Goal: Book appointment/travel/reservation

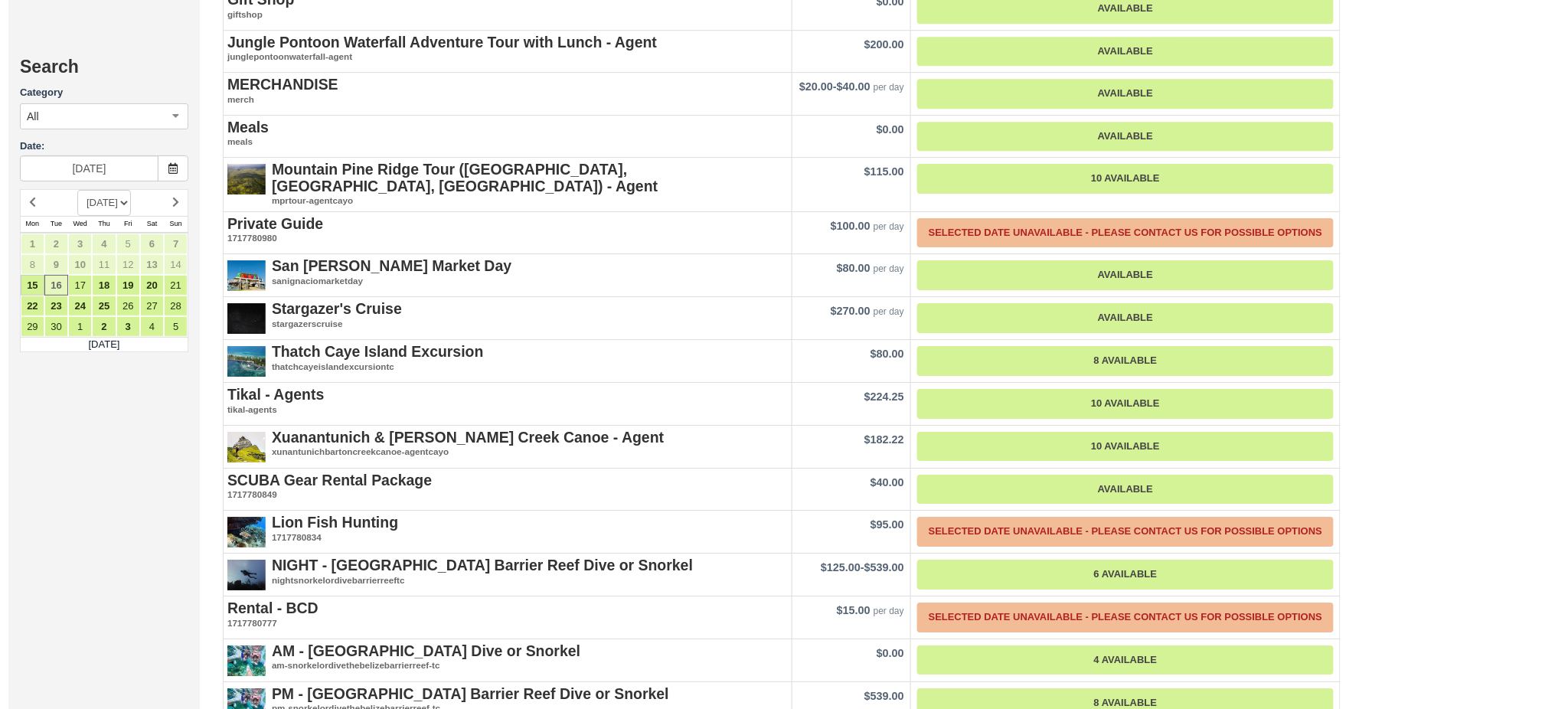
scroll to position [1941, 0]
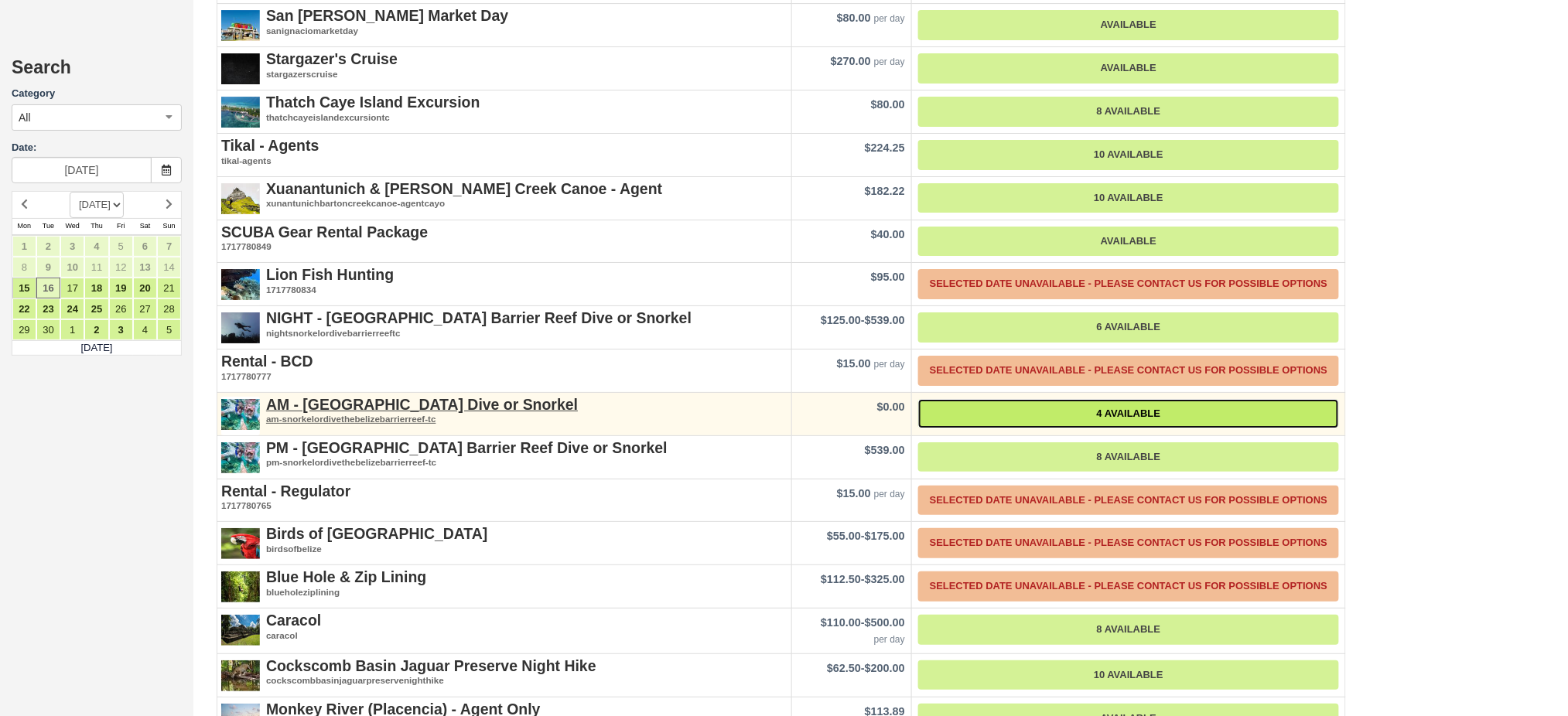
click at [1107, 399] on link "4 Available" at bounding box center [1128, 413] width 421 height 30
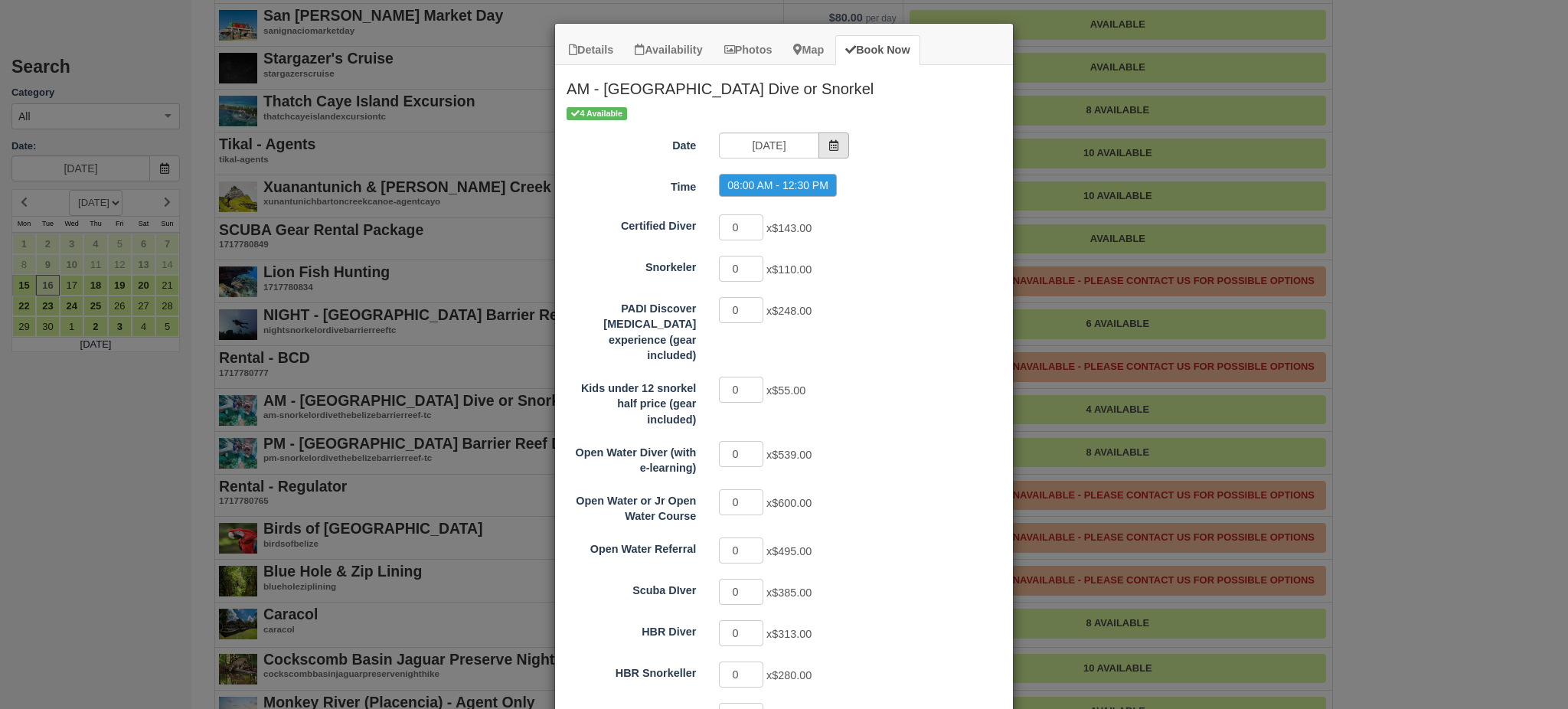
click at [836, 148] on span "Item Modal" at bounding box center [833, 145] width 31 height 26
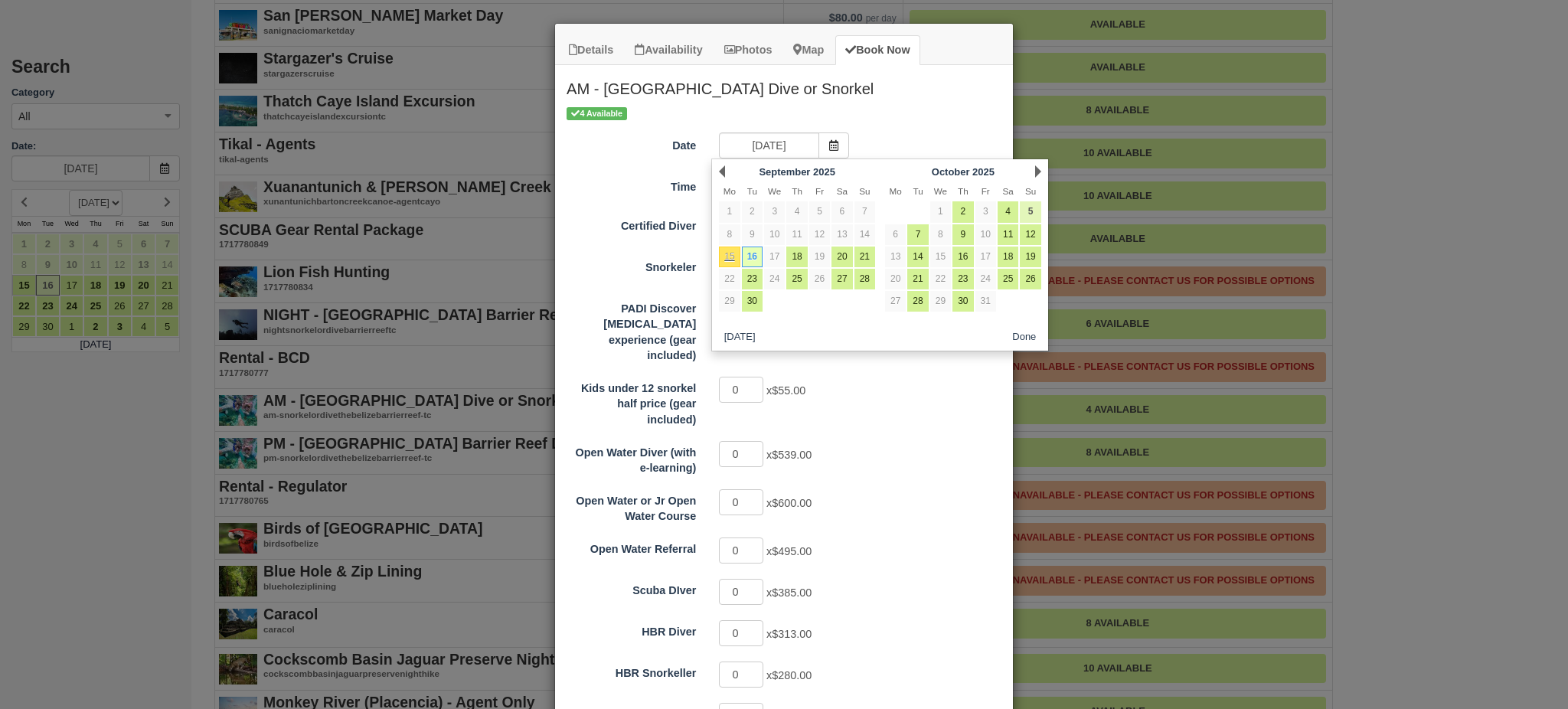
click at [1030, 213] on link "5" at bounding box center [1030, 212] width 21 height 21
type input "10/05/25"
radio input "false"
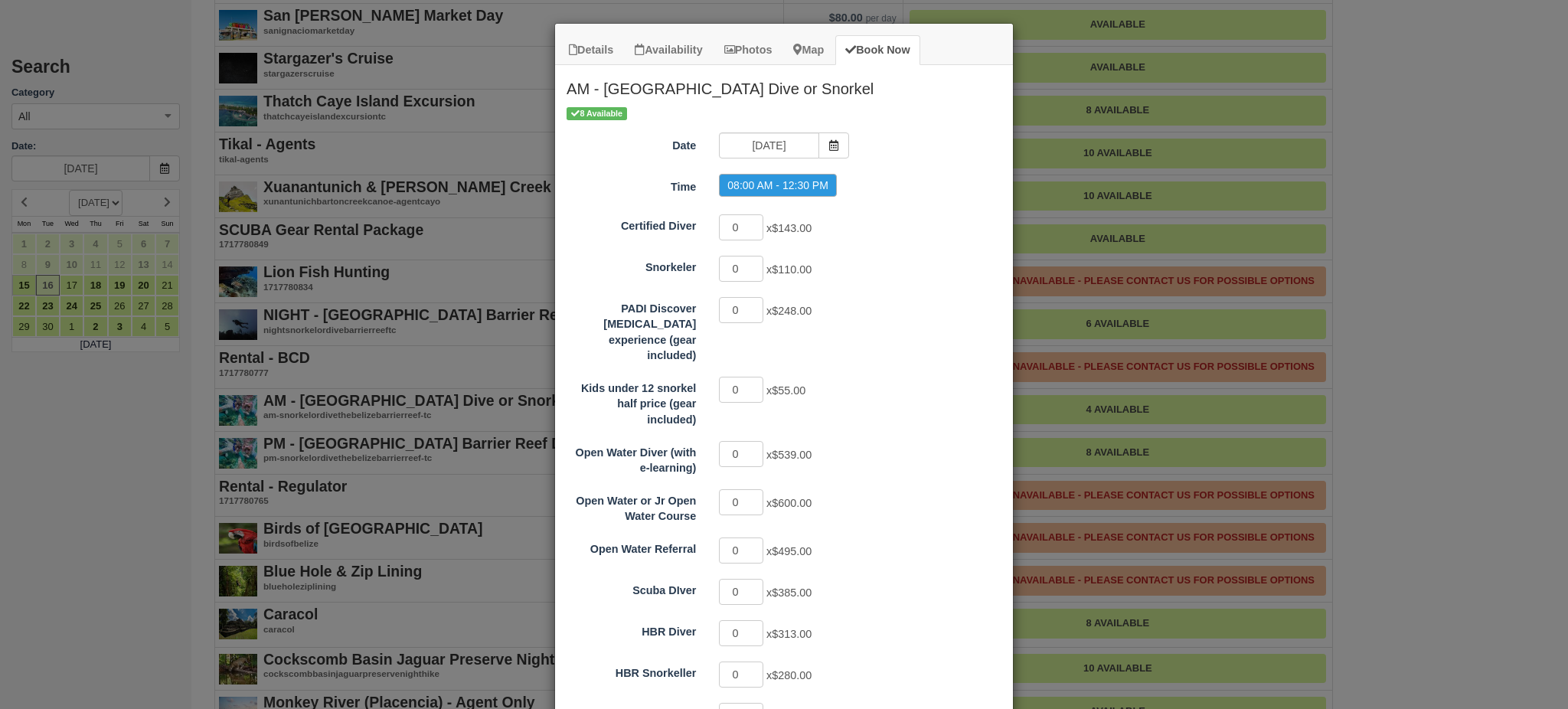
click at [745, 127] on div "8 Available Date 10/05/25 Time 08:00 AM - 12:30 PM Certified Diver 0 x $143.00 …" at bounding box center [784, 483] width 458 height 758
click at [748, 147] on input "[DATE]" at bounding box center [769, 145] width 100 height 26
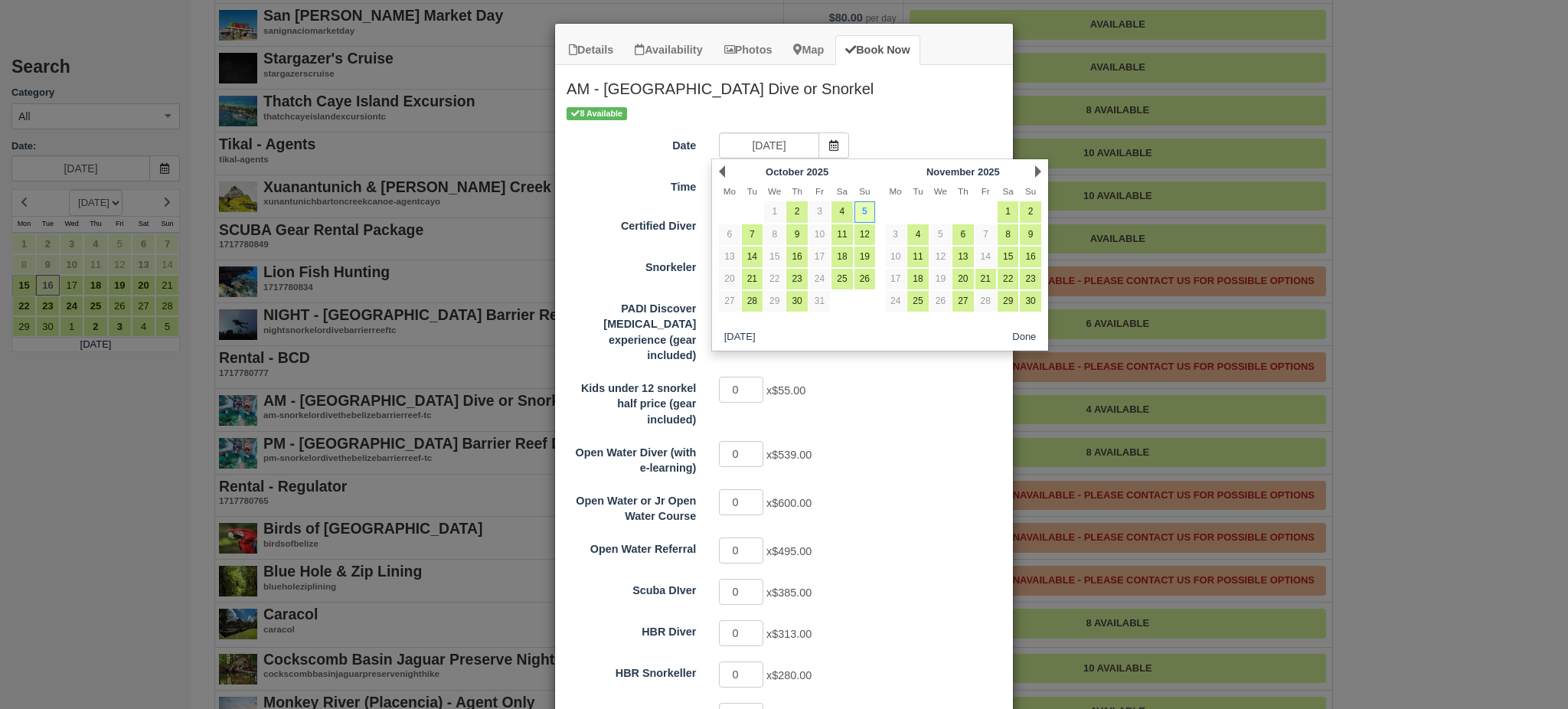
click at [928, 123] on div "8 Available Date 10/05/25 Time 08:00 AM - 12:30 PM Certified Diver 0 x $143.00 …" at bounding box center [784, 483] width 458 height 758
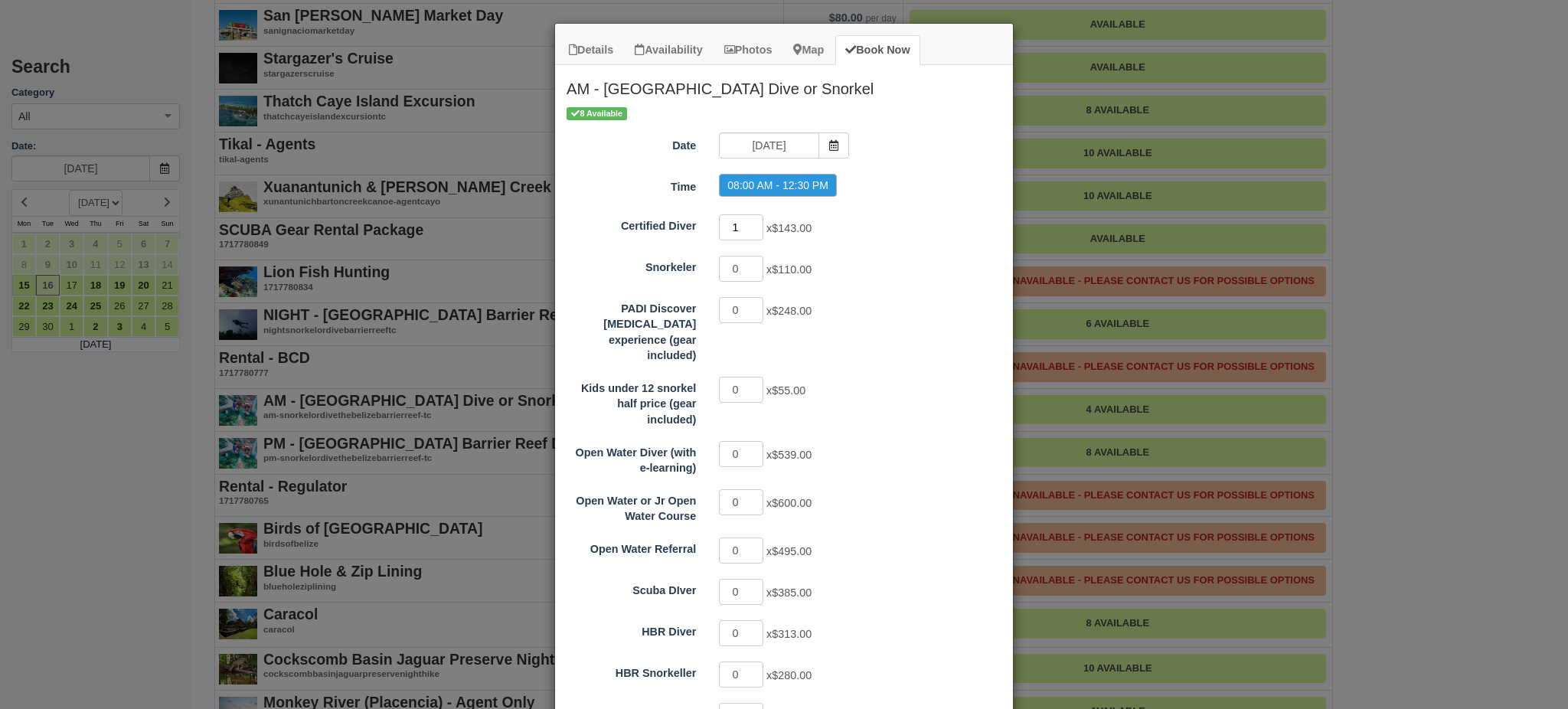
click at [750, 225] on input "1" at bounding box center [741, 227] width 44 height 26
click at [750, 225] on input "2" at bounding box center [741, 227] width 44 height 26
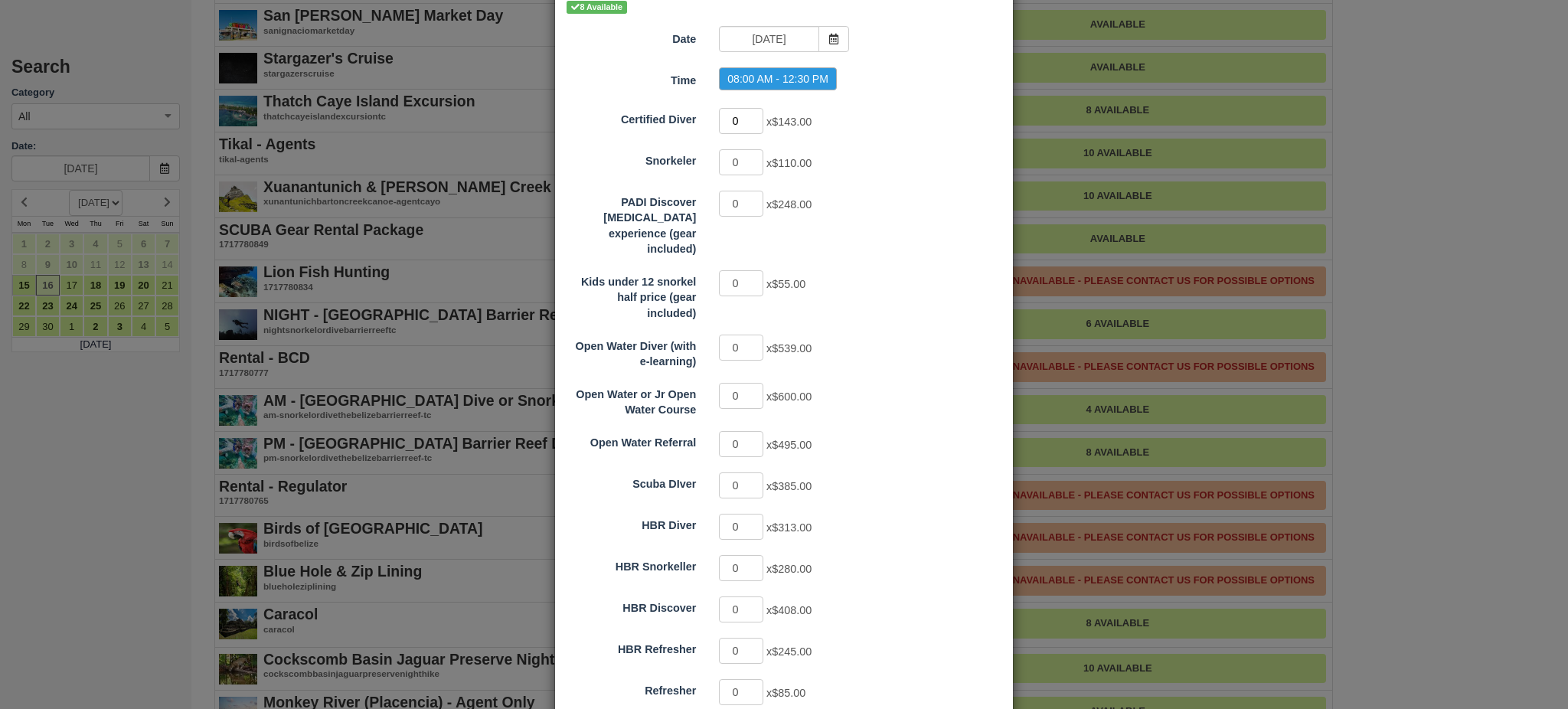
scroll to position [256, 0]
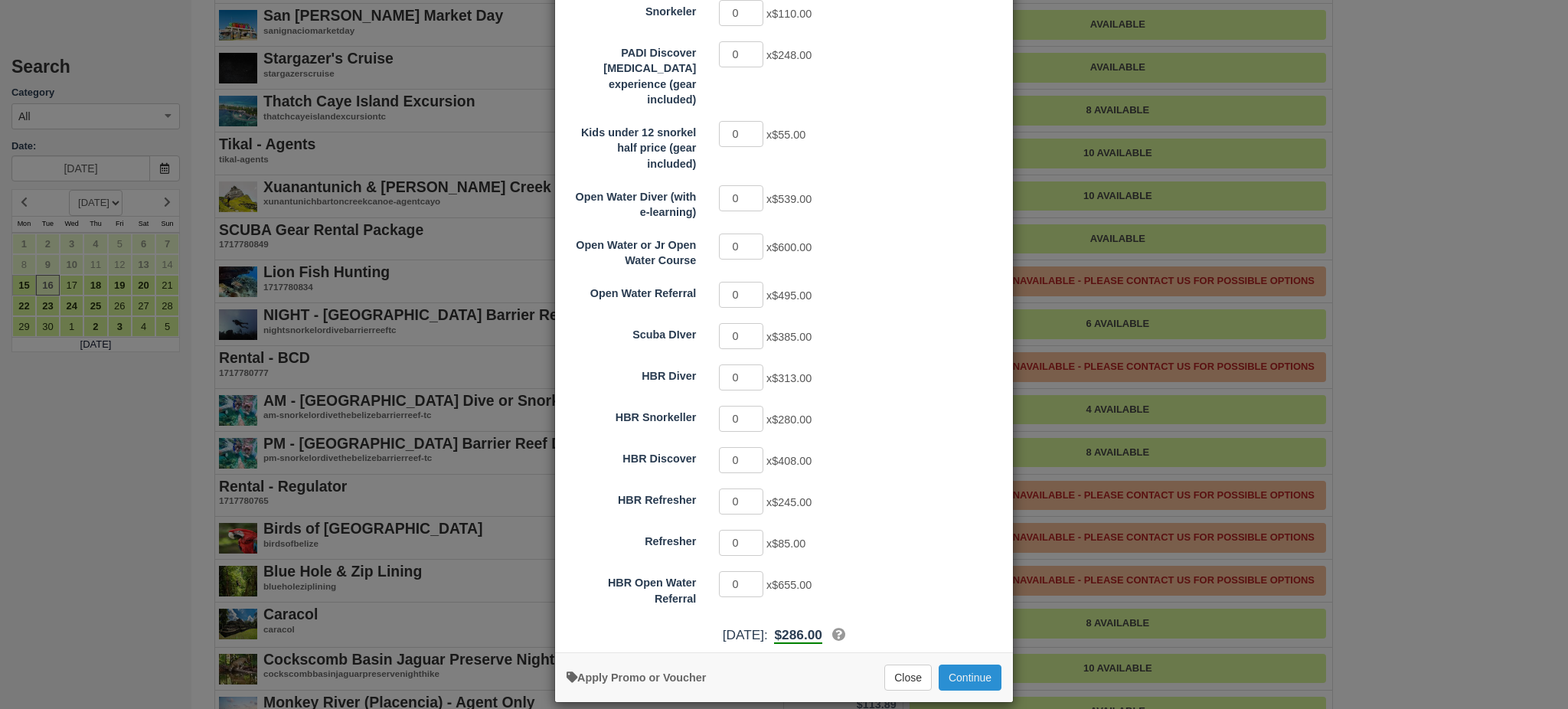
type input "0"
click at [974, 665] on button "Continue" at bounding box center [970, 677] width 62 height 26
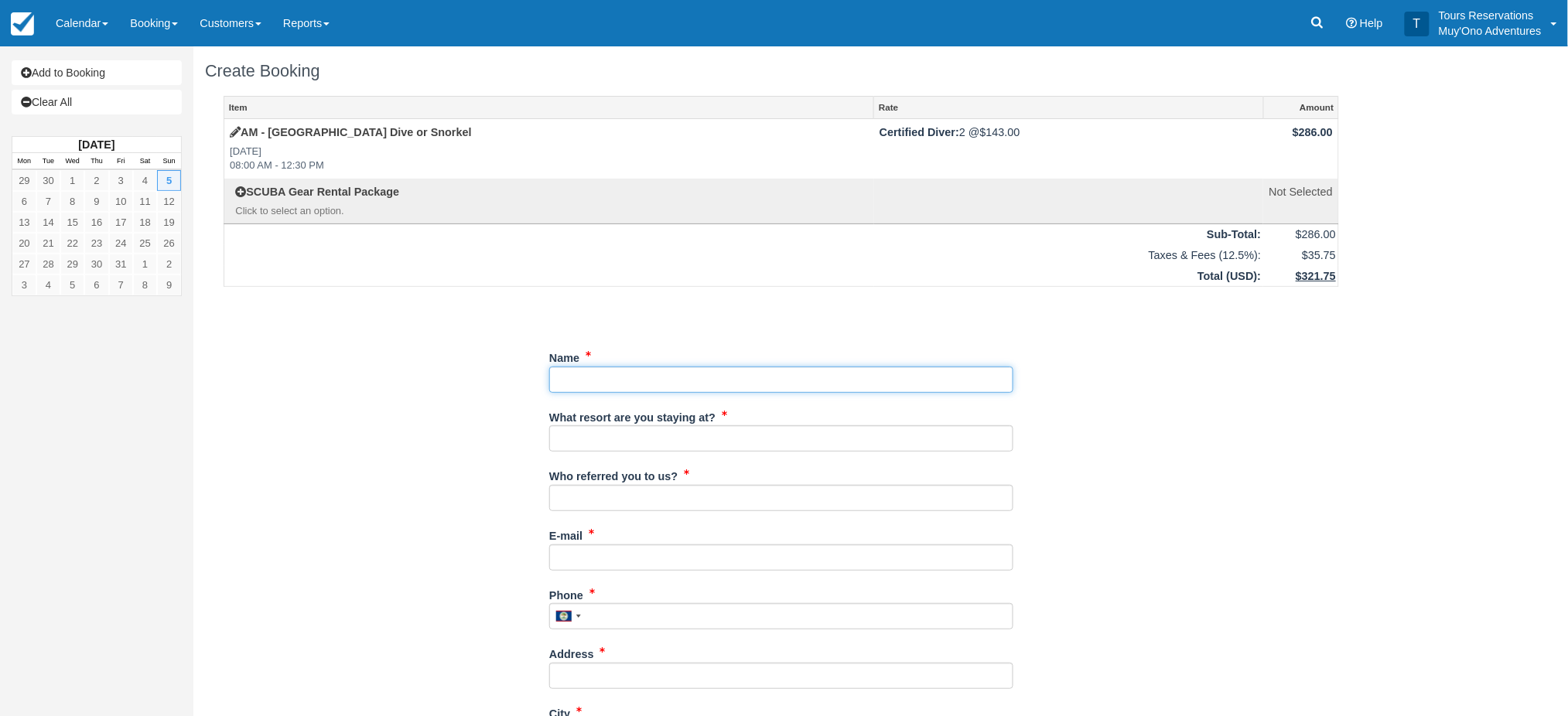
click at [586, 376] on input "Name" at bounding box center [781, 379] width 464 height 26
type input "Bob Worth"
click at [596, 446] on input "What resort are you staying at?" at bounding box center [781, 439] width 464 height 26
type input "Royal"
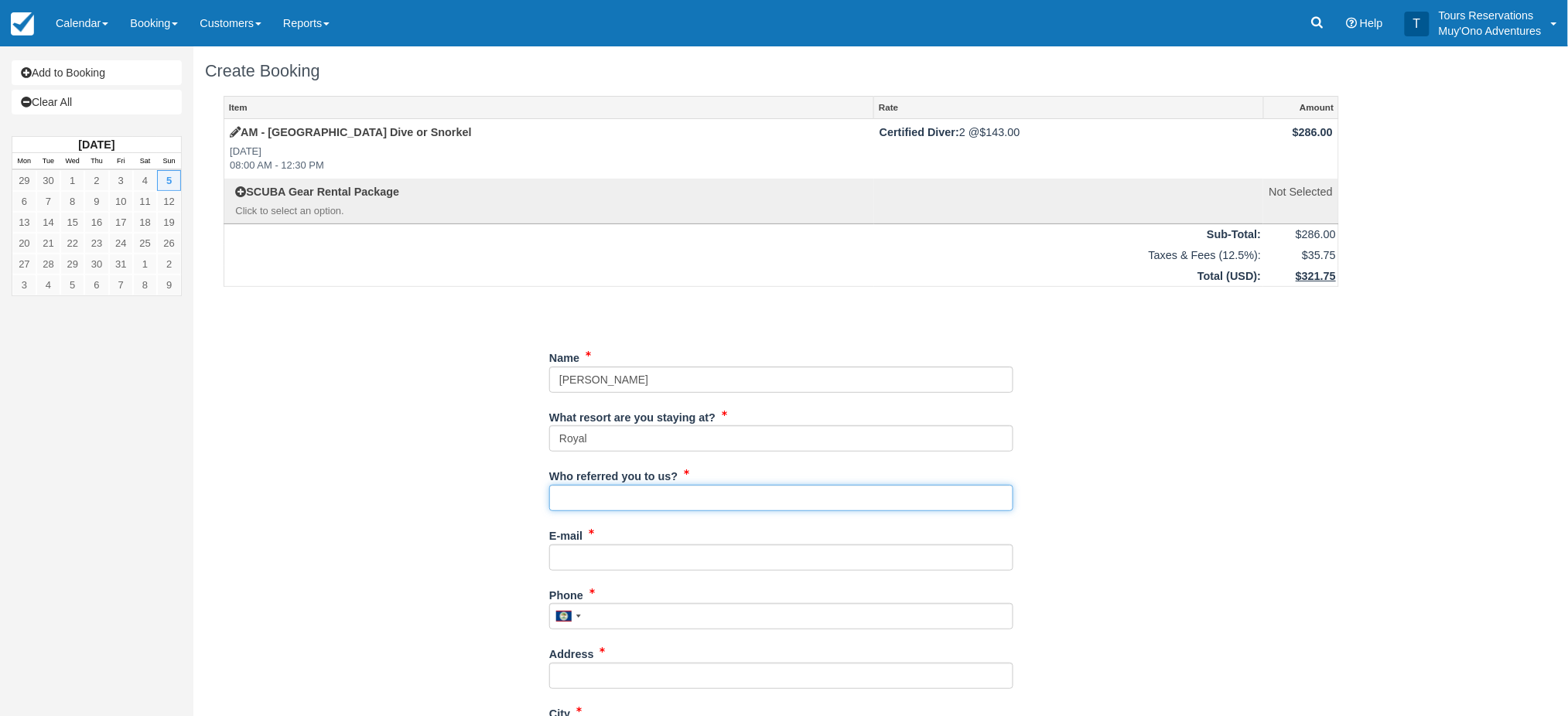
click at [641, 500] on input "Who referred you to us?" at bounding box center [781, 498] width 464 height 26
type input "michelle"
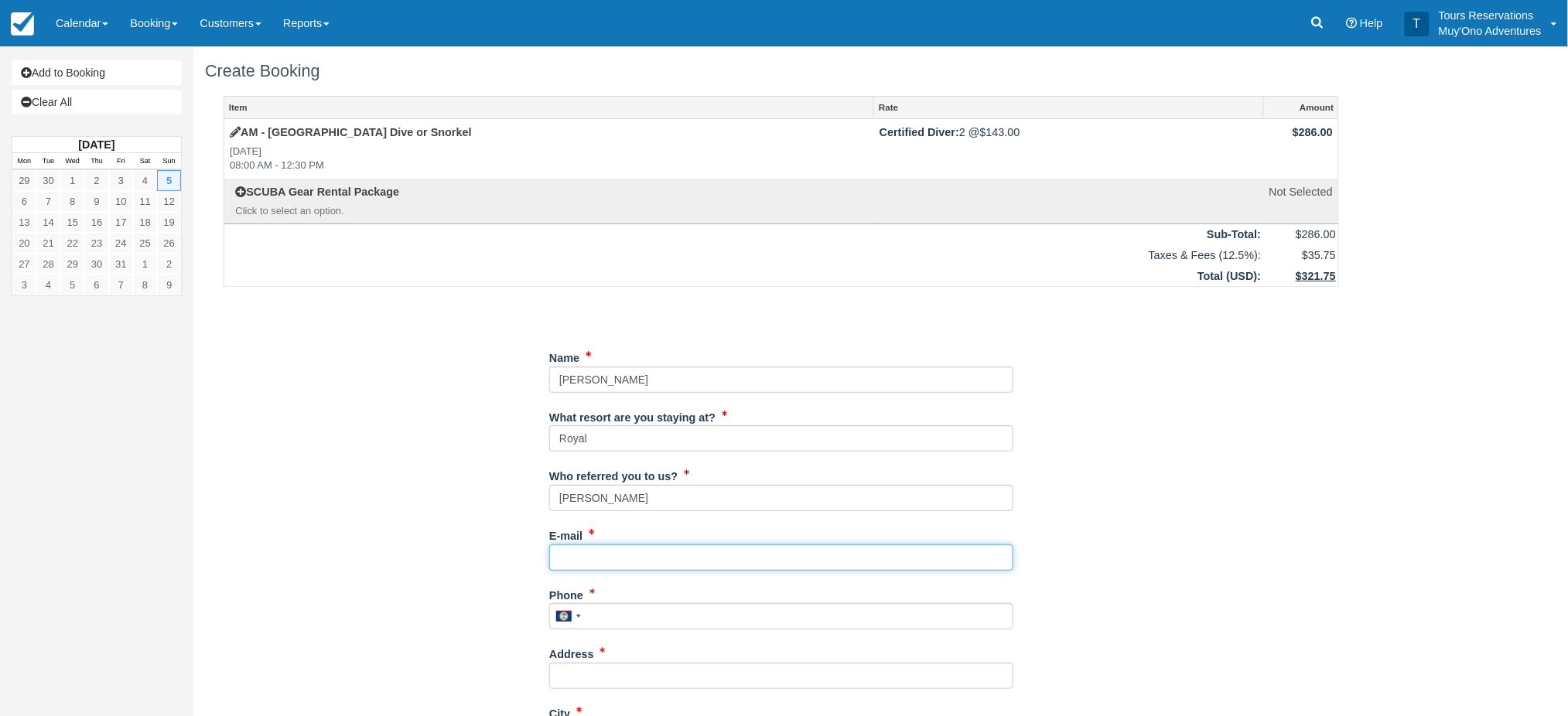
click at [637, 562] on input "E-mail" at bounding box center [781, 557] width 464 height 26
type input "[EMAIL_ADDRESS][DOMAIN_NAME]"
type input "2103647567"
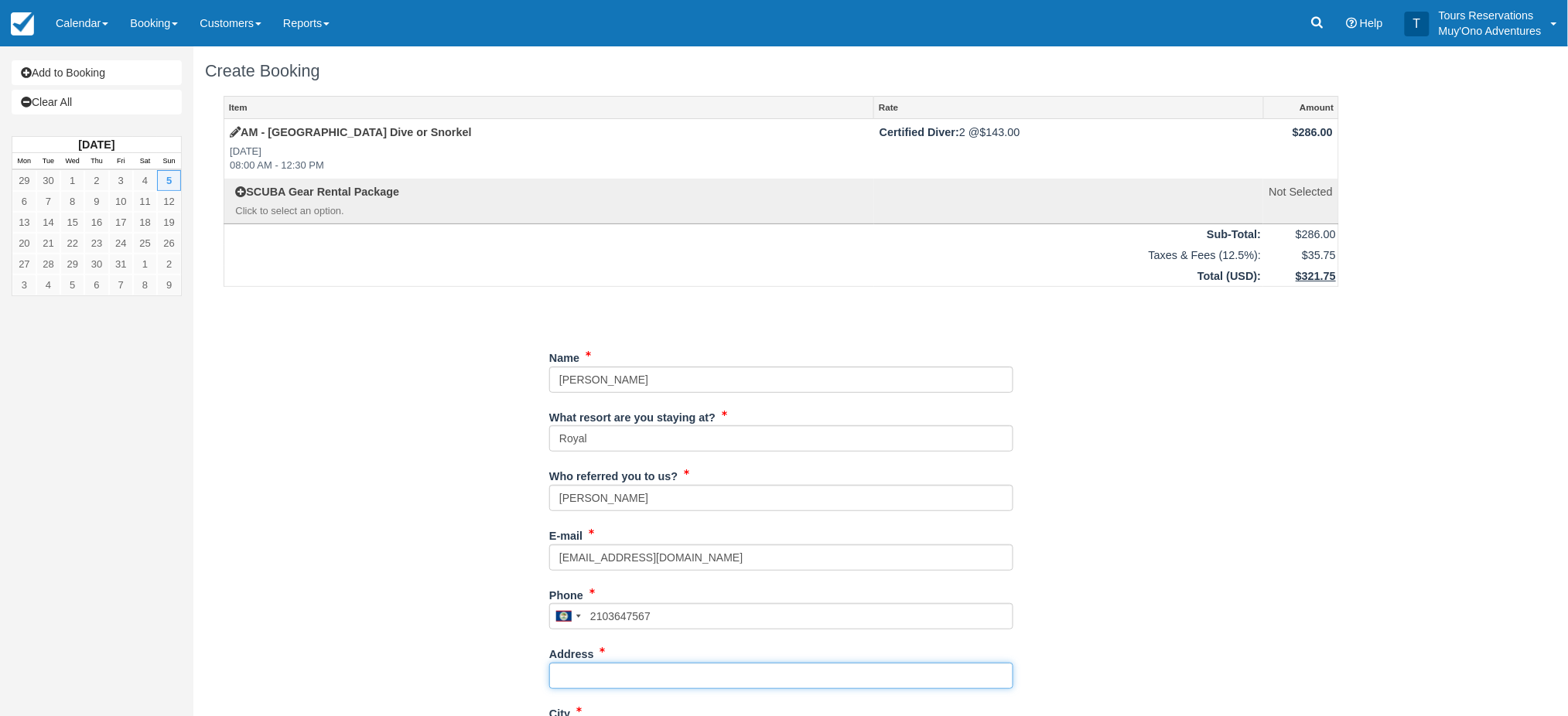
type input "[STREET_ADDRESS]"
type input "Austin"
type input "78741"
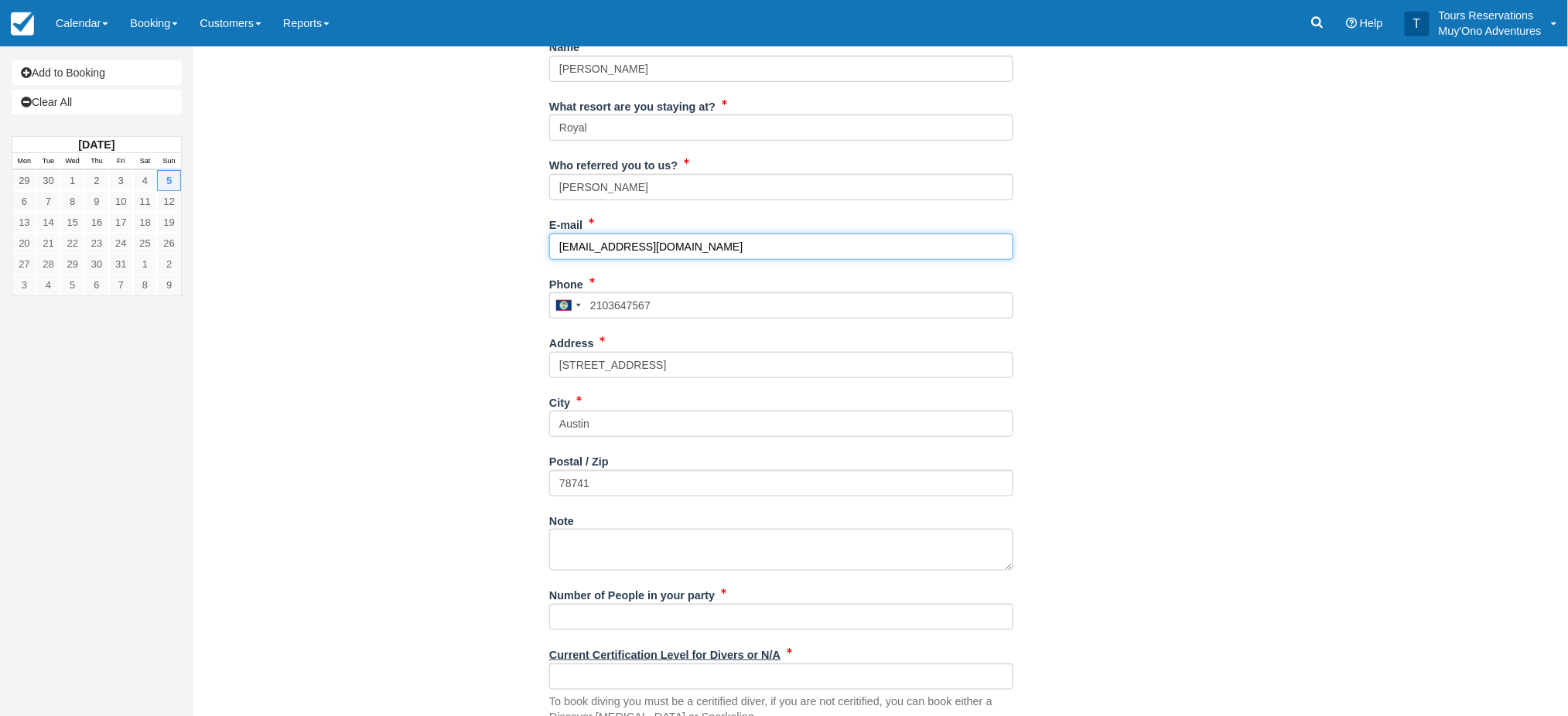
scroll to position [515, 0]
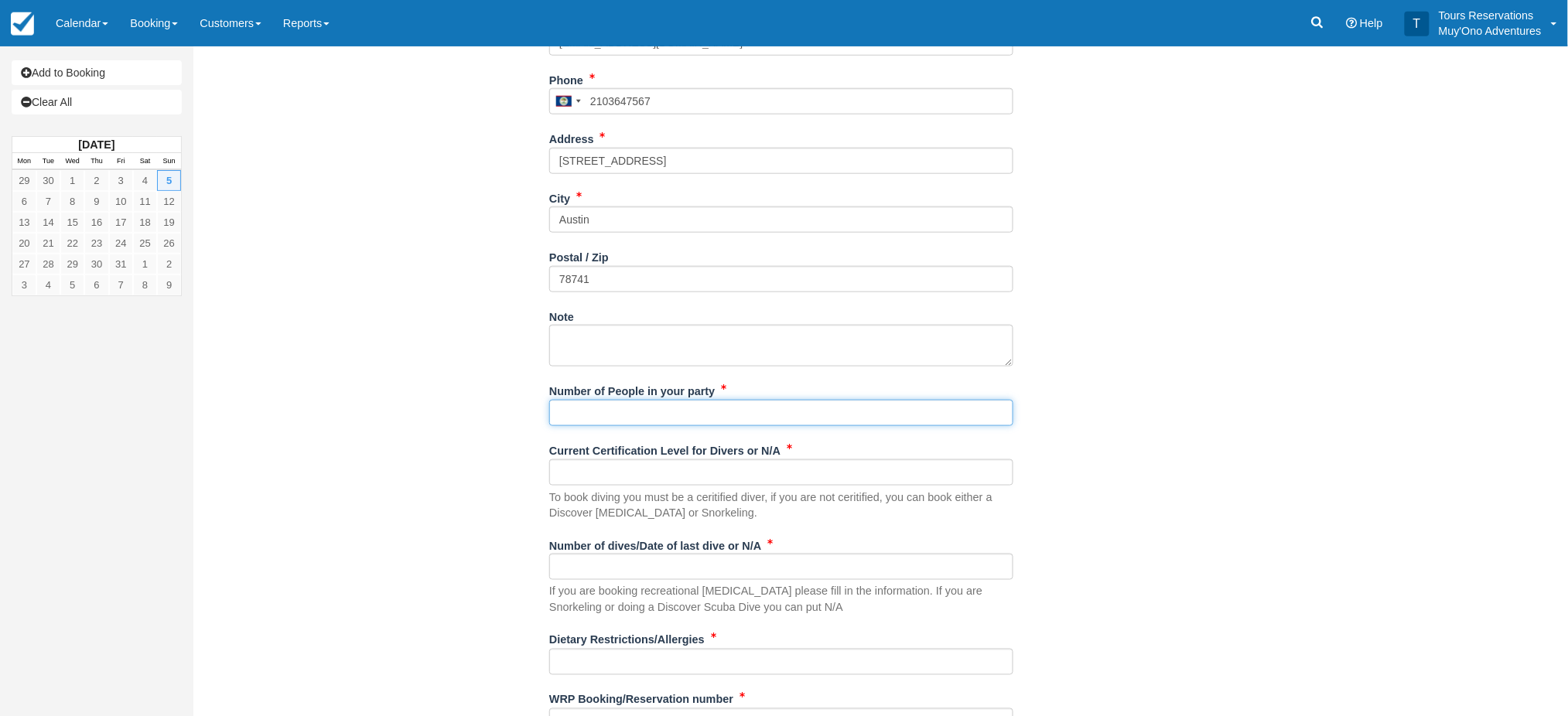
click at [699, 425] on input "Number of People in your party" at bounding box center [781, 412] width 464 height 26
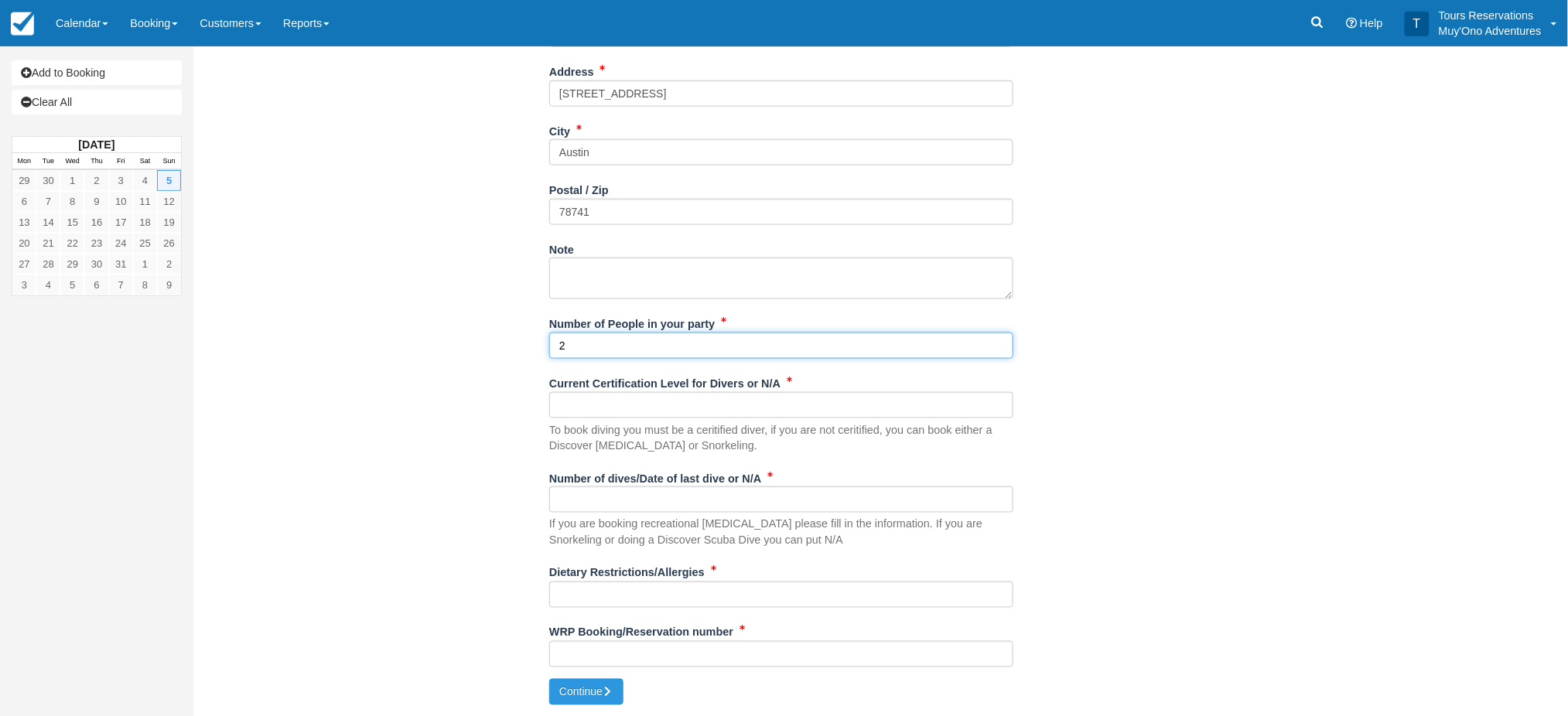
type input "2"
click at [630, 408] on input "Current Certification Level for Divers or N/A" at bounding box center [781, 405] width 464 height 26
type input "see waviers"
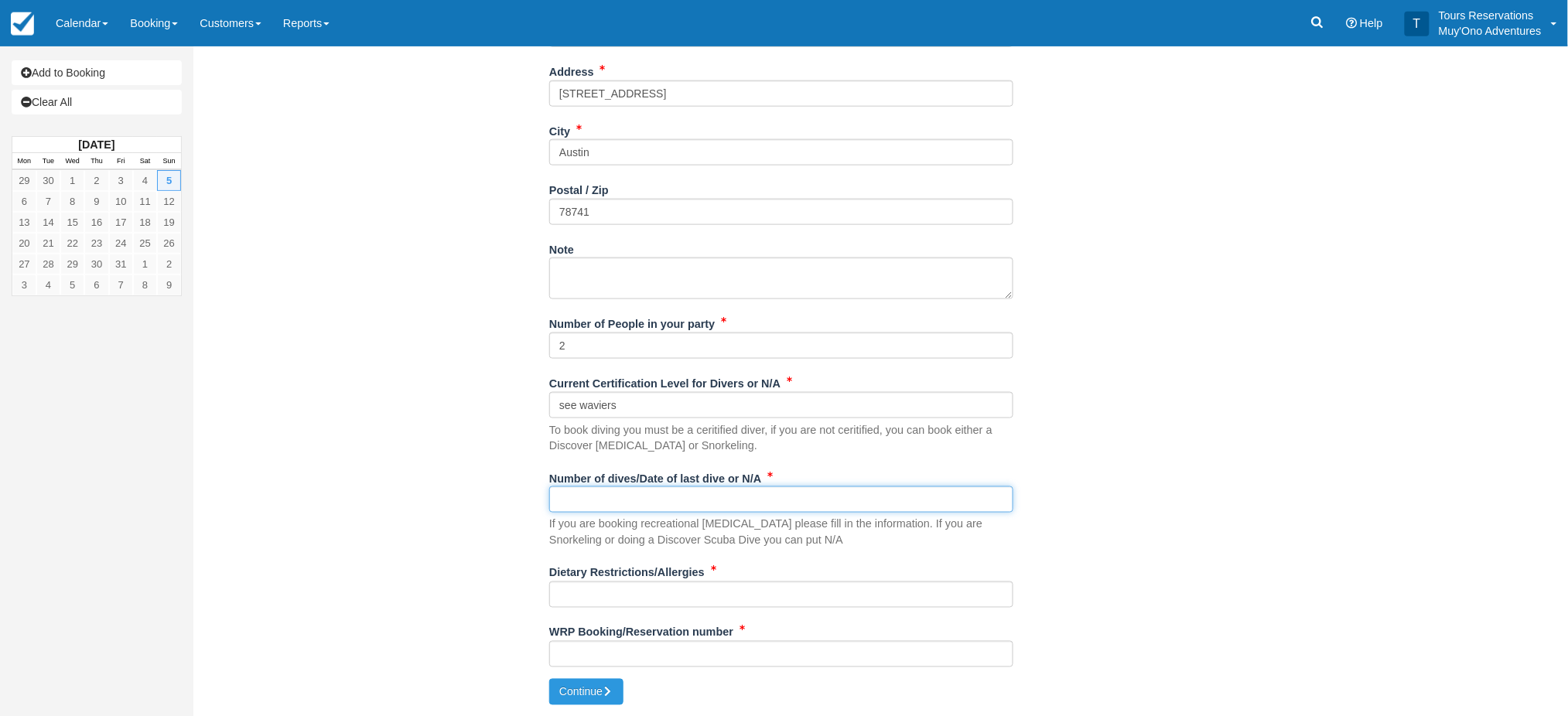
click at [620, 497] on input "Number of dives/Date of last dive or N/A" at bounding box center [781, 500] width 464 height 26
type input "see waivers"
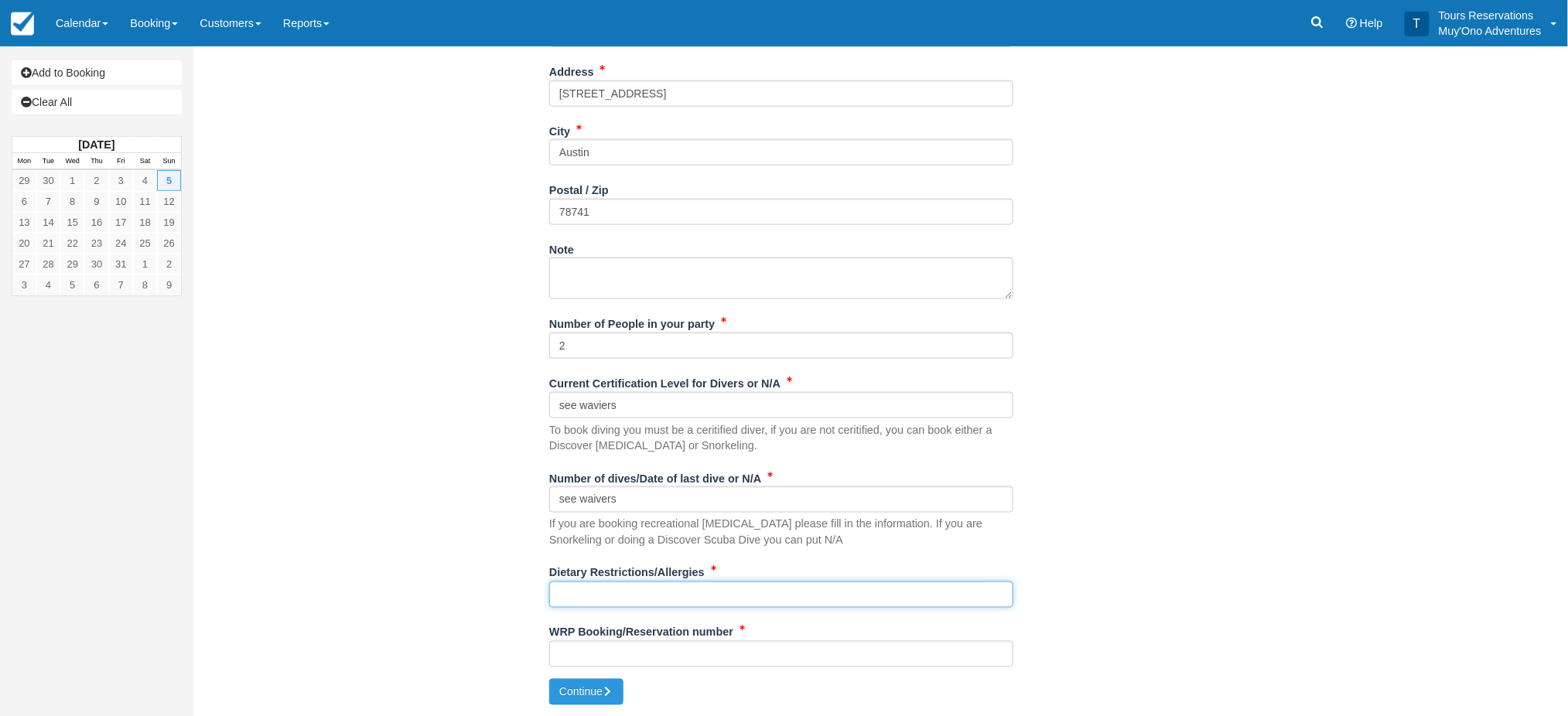
click at [612, 594] on input "Dietary Restrictions/Allergies" at bounding box center [781, 595] width 464 height 26
type input "tbd"
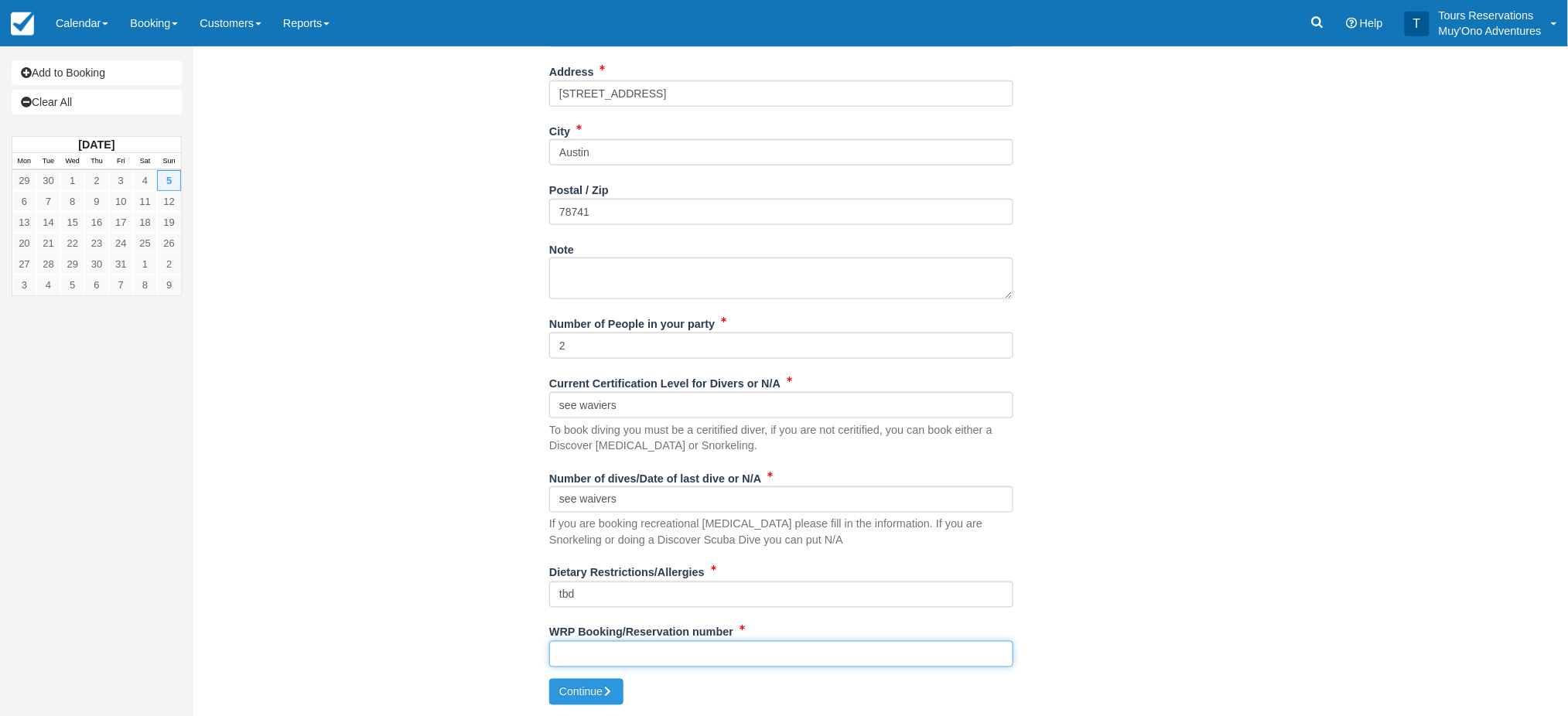
click at [614, 651] on input "WRP Booking/Reservation number" at bounding box center [781, 654] width 464 height 26
paste input "48424120"
type input "48424120"
click at [588, 687] on button "Continue" at bounding box center [586, 692] width 75 height 26
type input "[PHONE_NUMBER]"
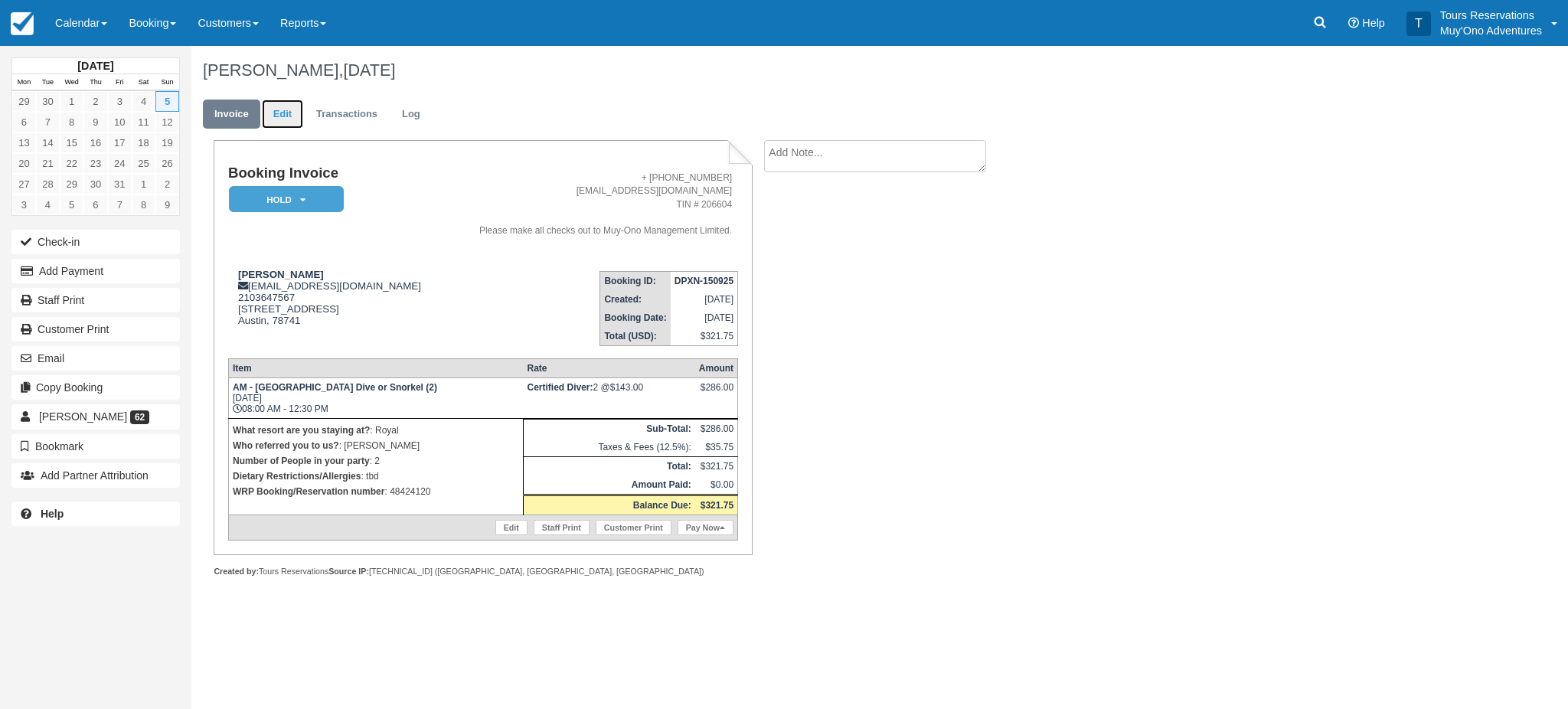
click at [274, 115] on link "Edit" at bounding box center [282, 114] width 41 height 30
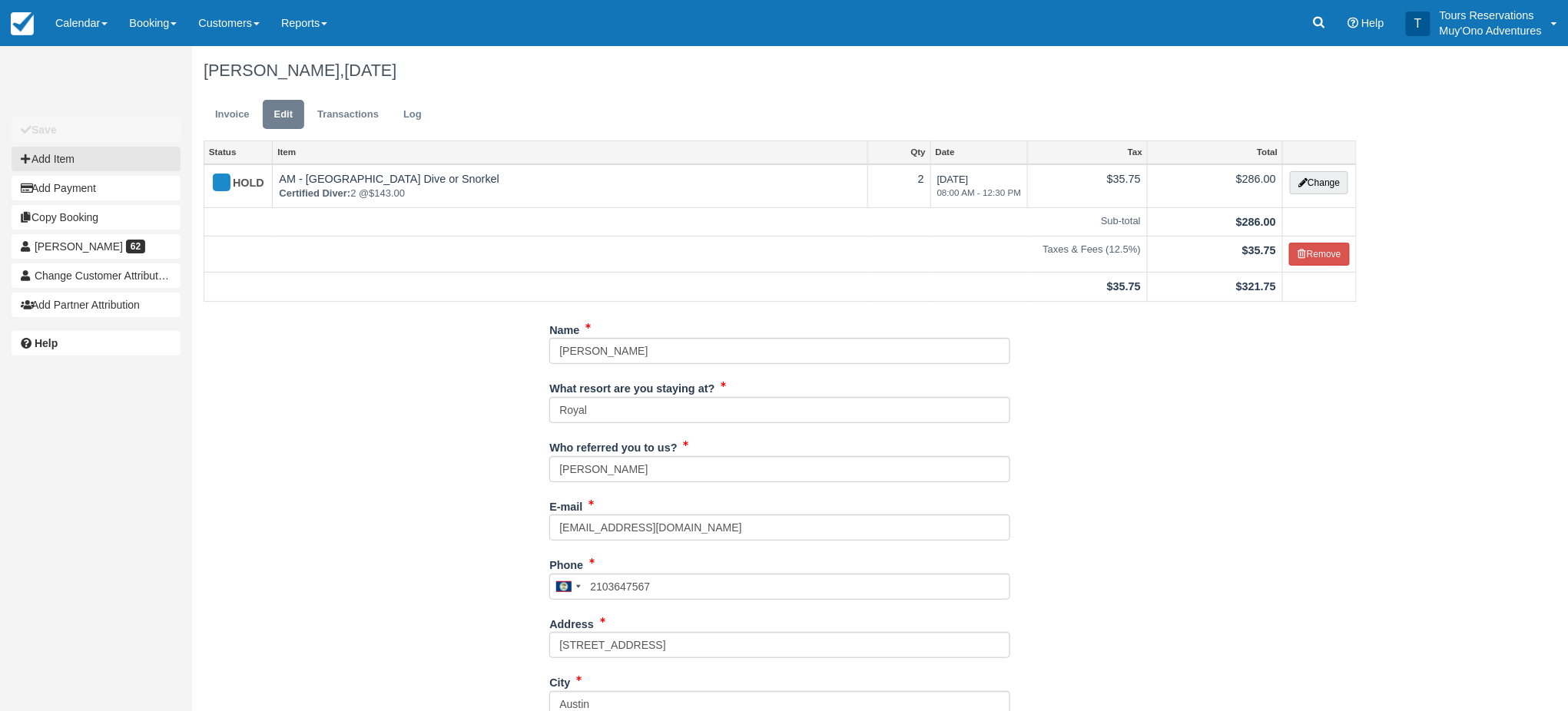
click at [83, 160] on button "Add Item" at bounding box center [95, 159] width 169 height 25
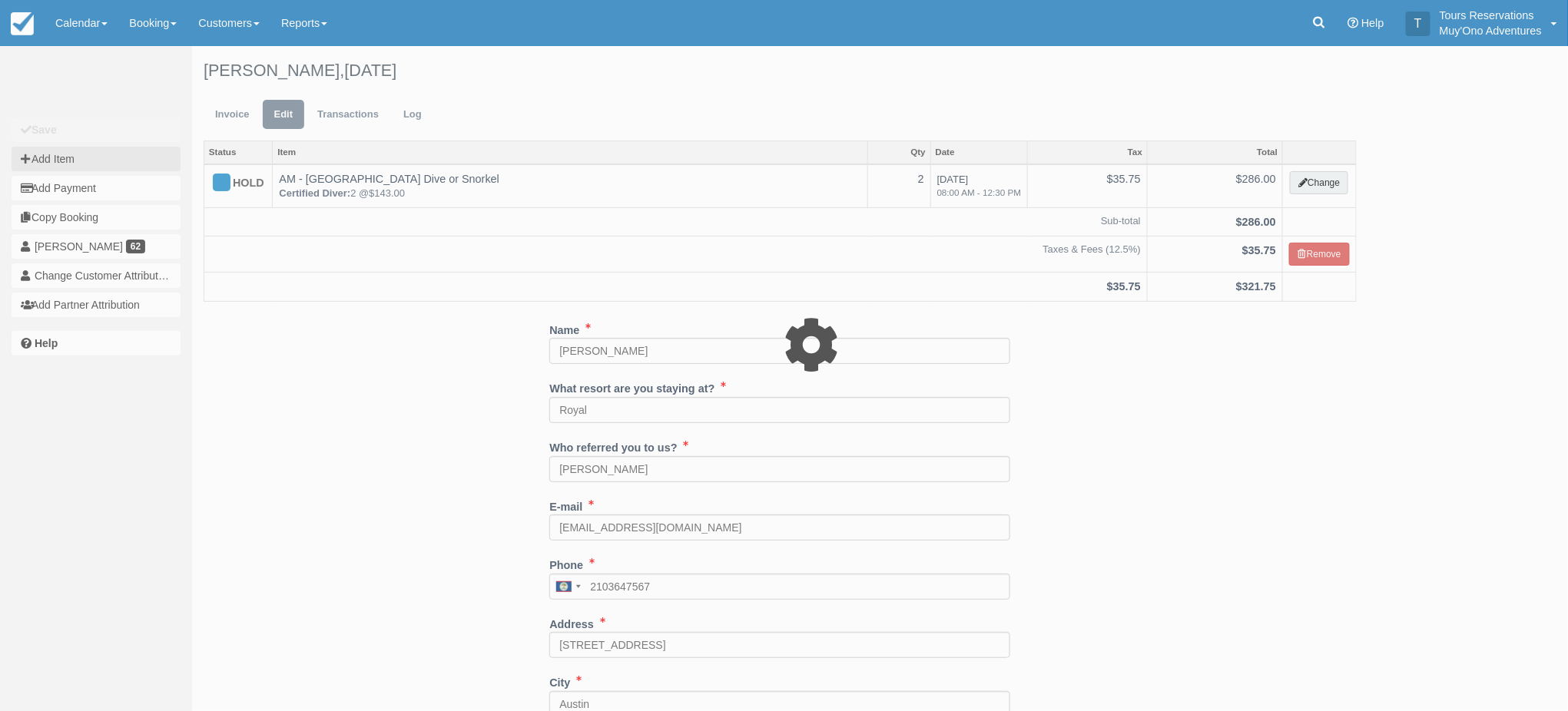
type input "0.00"
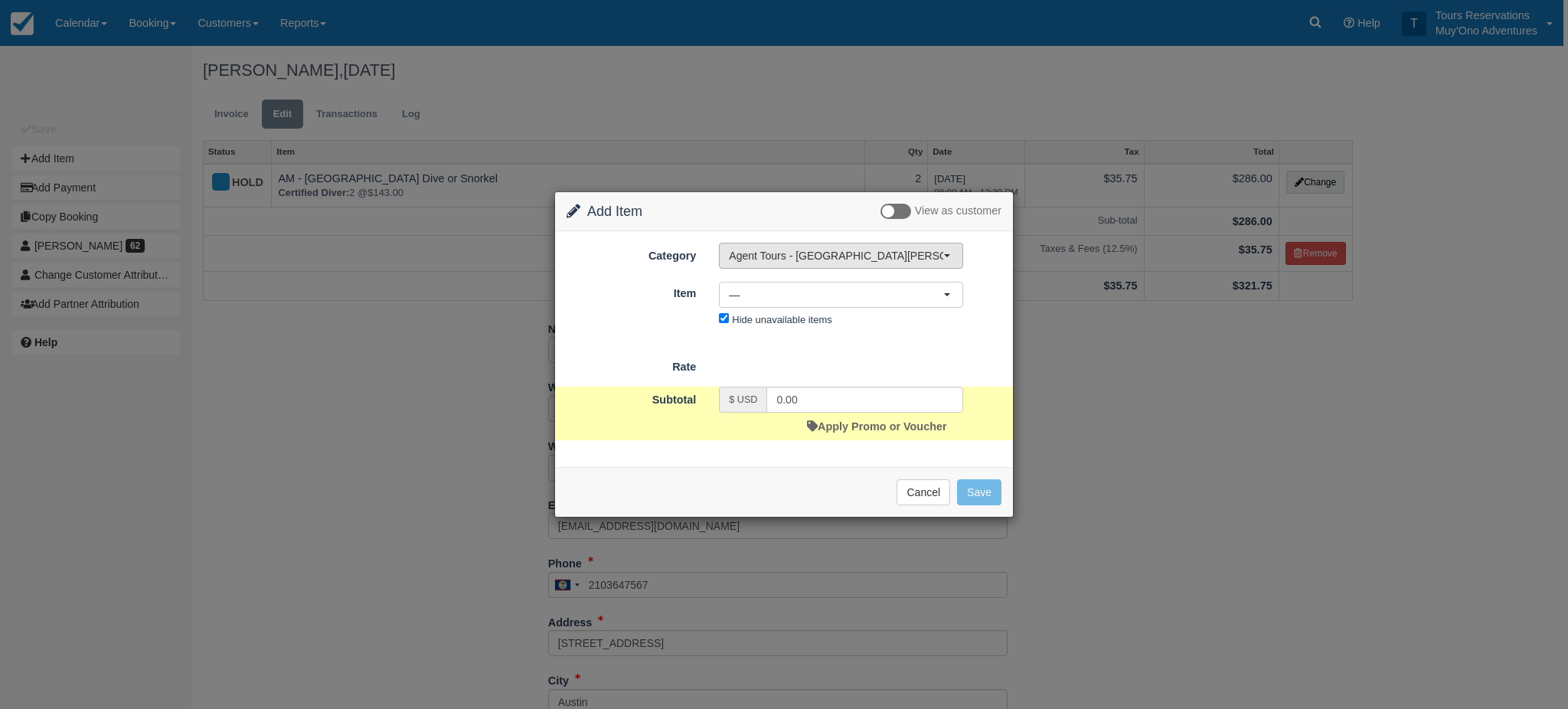
click at [807, 249] on span "Agent Tours - [GEOGRAPHIC_DATA][PERSON_NAME] Caulker/[GEOGRAPHIC_DATA] City Tou…" at bounding box center [835, 256] width 214 height 15
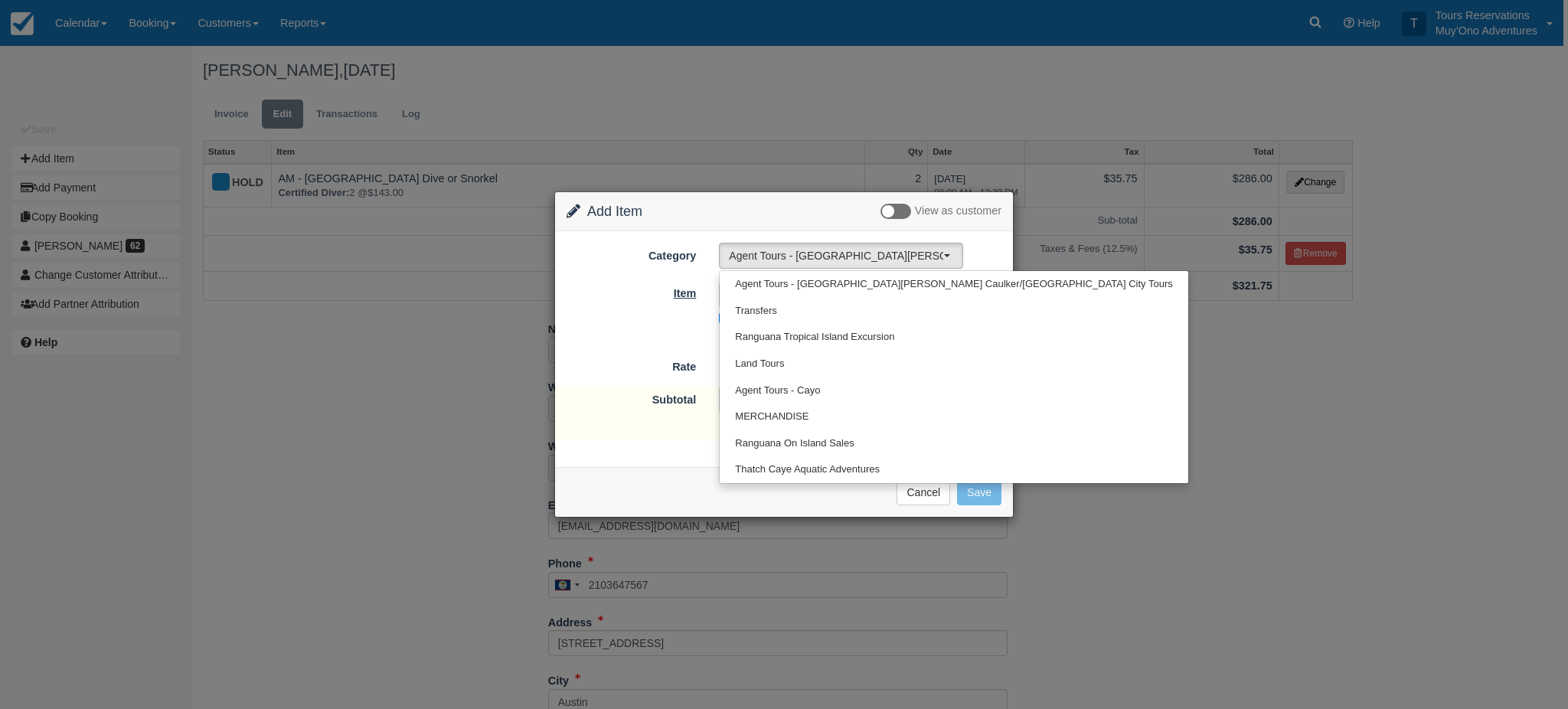
click at [636, 289] on label "Item" at bounding box center [631, 291] width 153 height 21
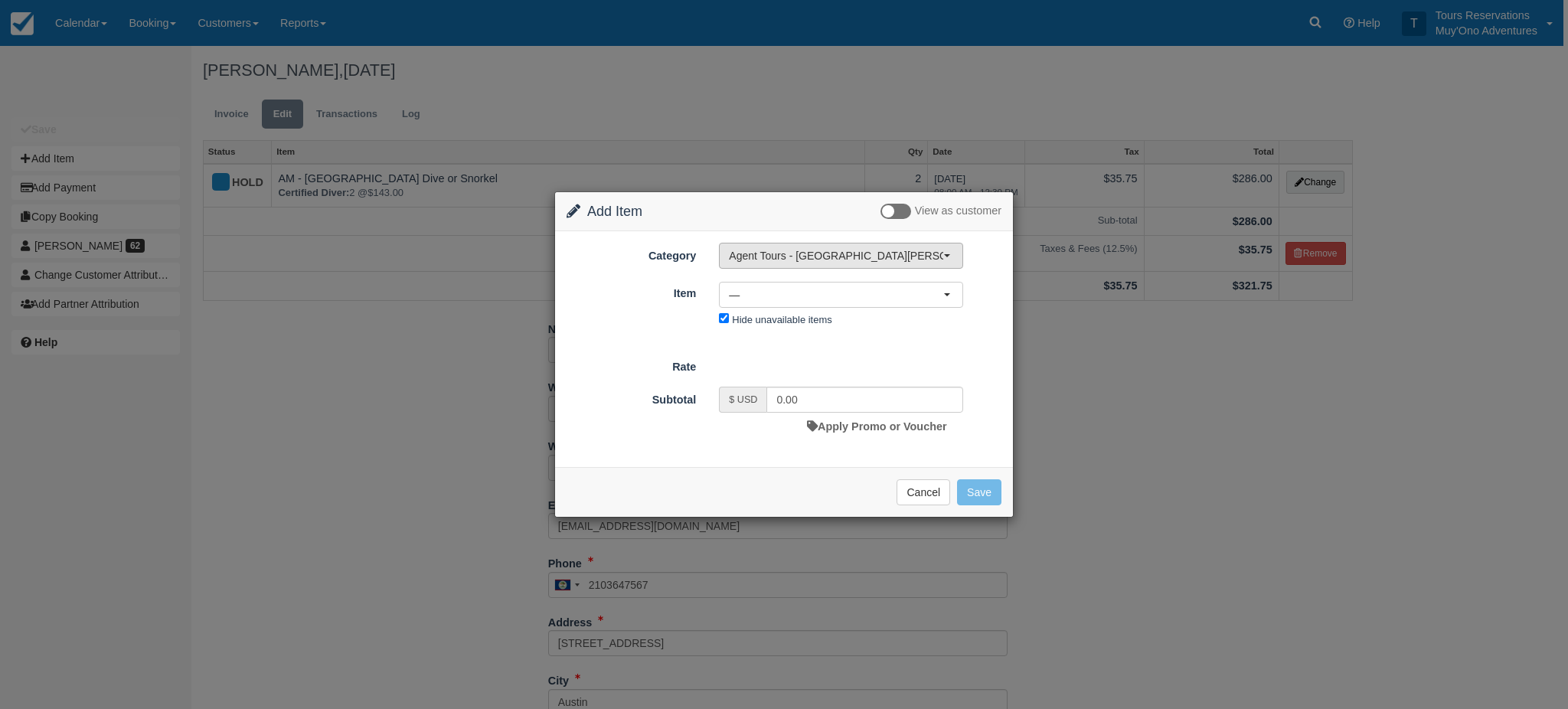
click at [758, 251] on span "Agent Tours - [GEOGRAPHIC_DATA][PERSON_NAME] Caulker/[GEOGRAPHIC_DATA] City Tou…" at bounding box center [835, 256] width 214 height 15
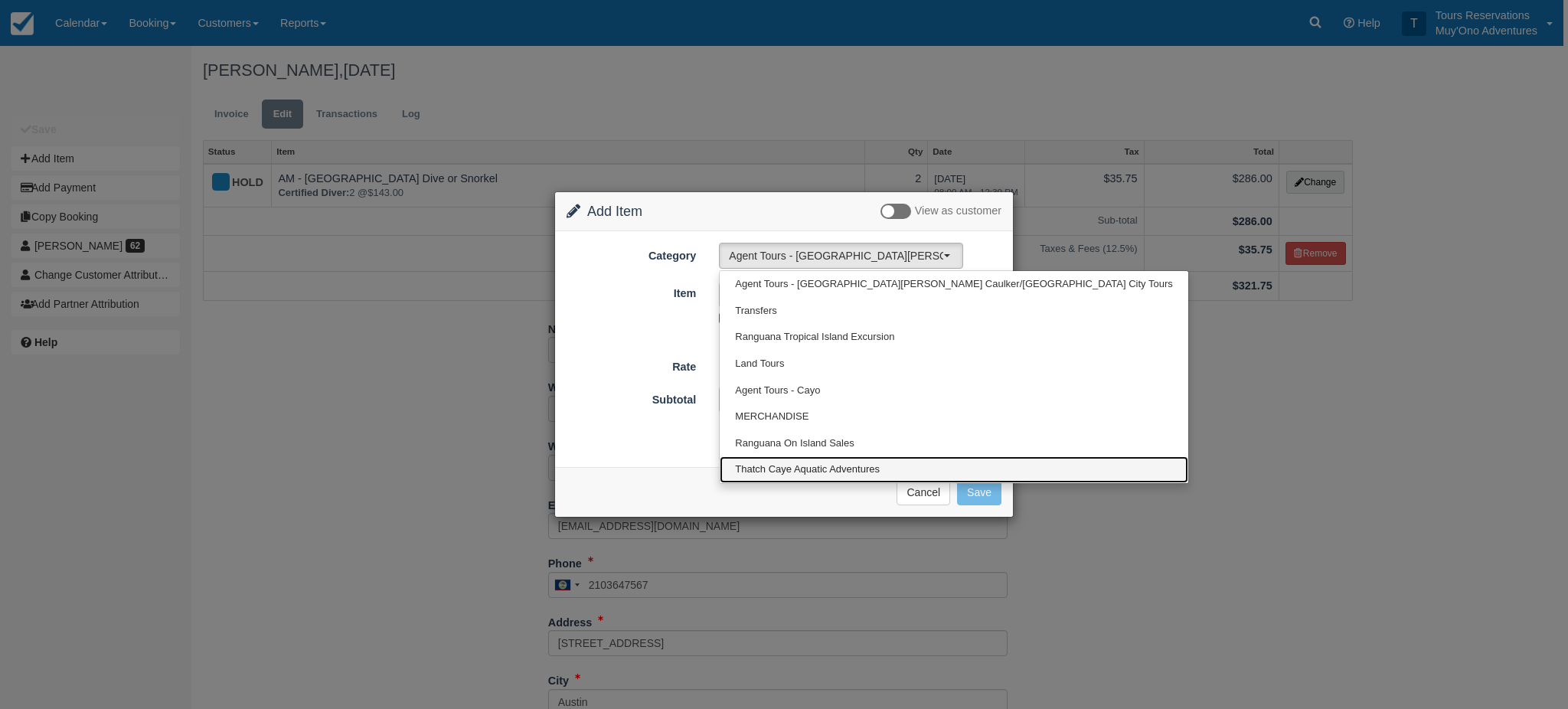
click at [755, 463] on span "Thatch Caye Aquatic Adventures" at bounding box center [807, 470] width 145 height 14
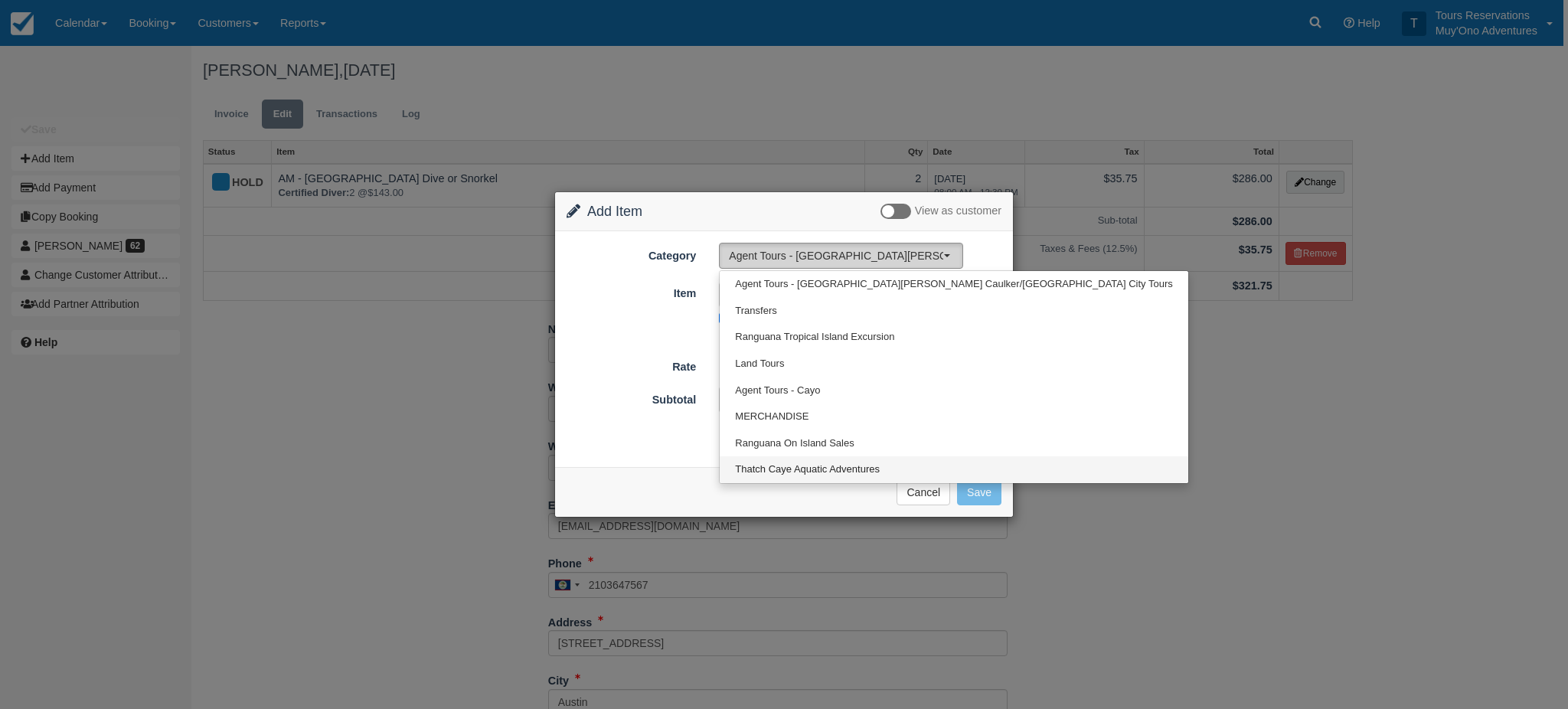
select select "64"
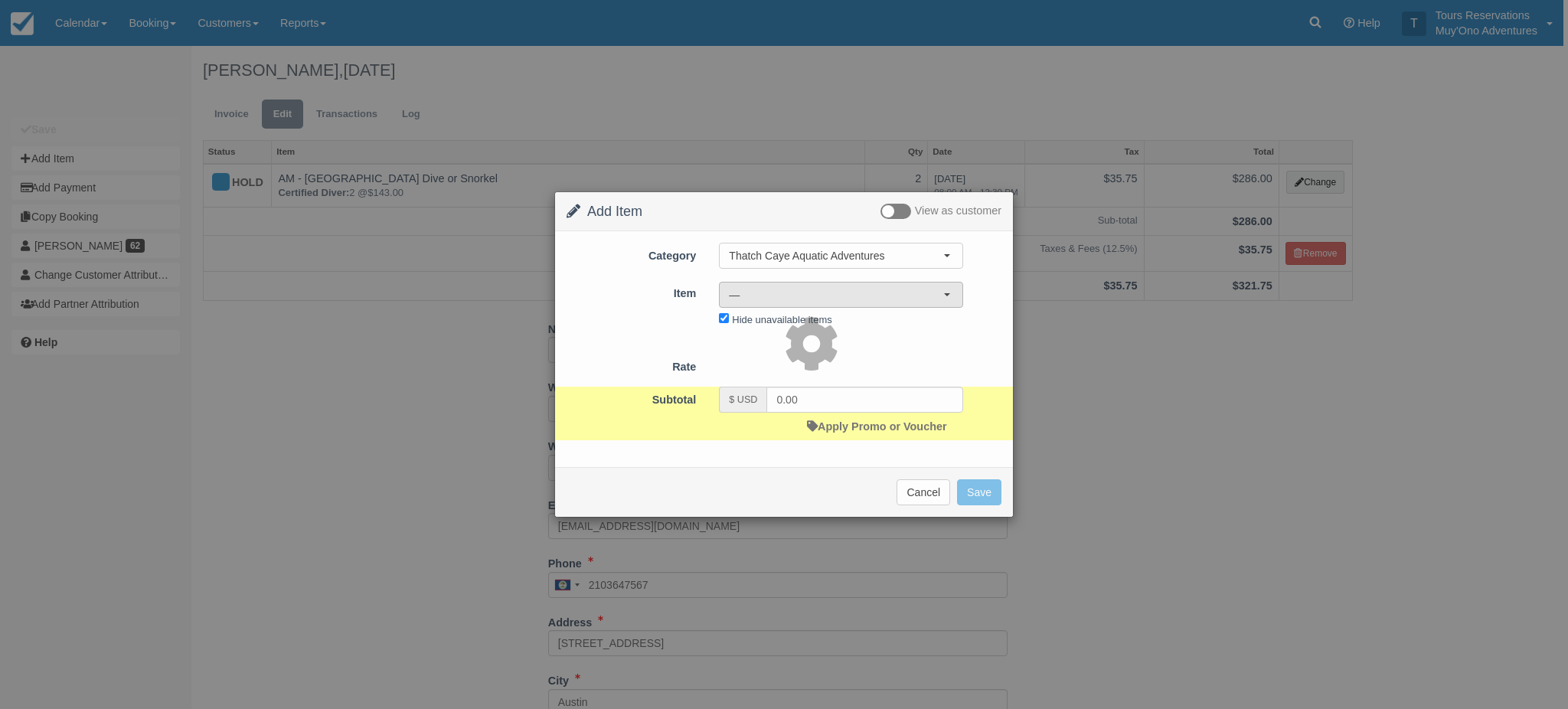
click at [758, 285] on button "—" at bounding box center [841, 294] width 244 height 26
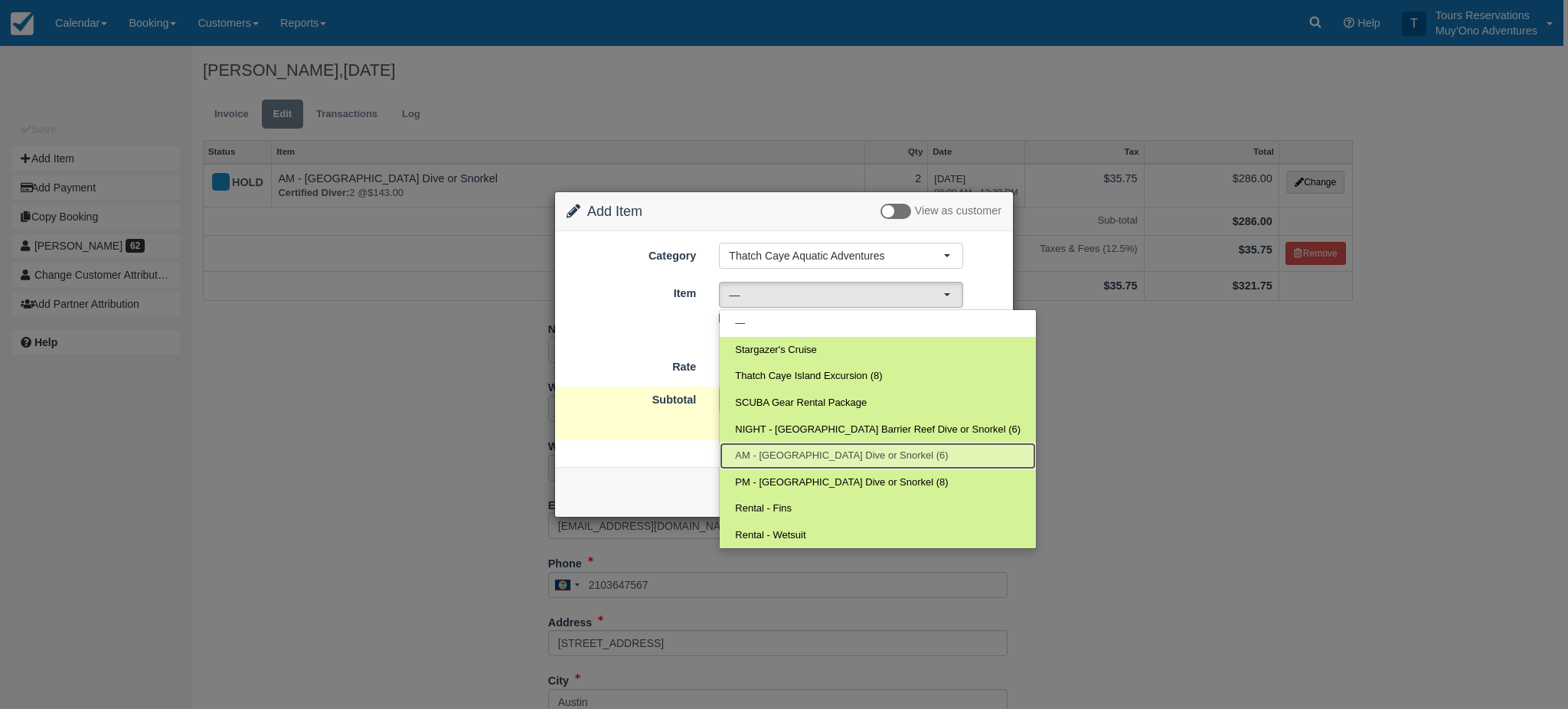
click at [776, 452] on span "AM - Belize Barrier Reef Dive or Snorkel (6)" at bounding box center [841, 455] width 213 height 14
select select "294"
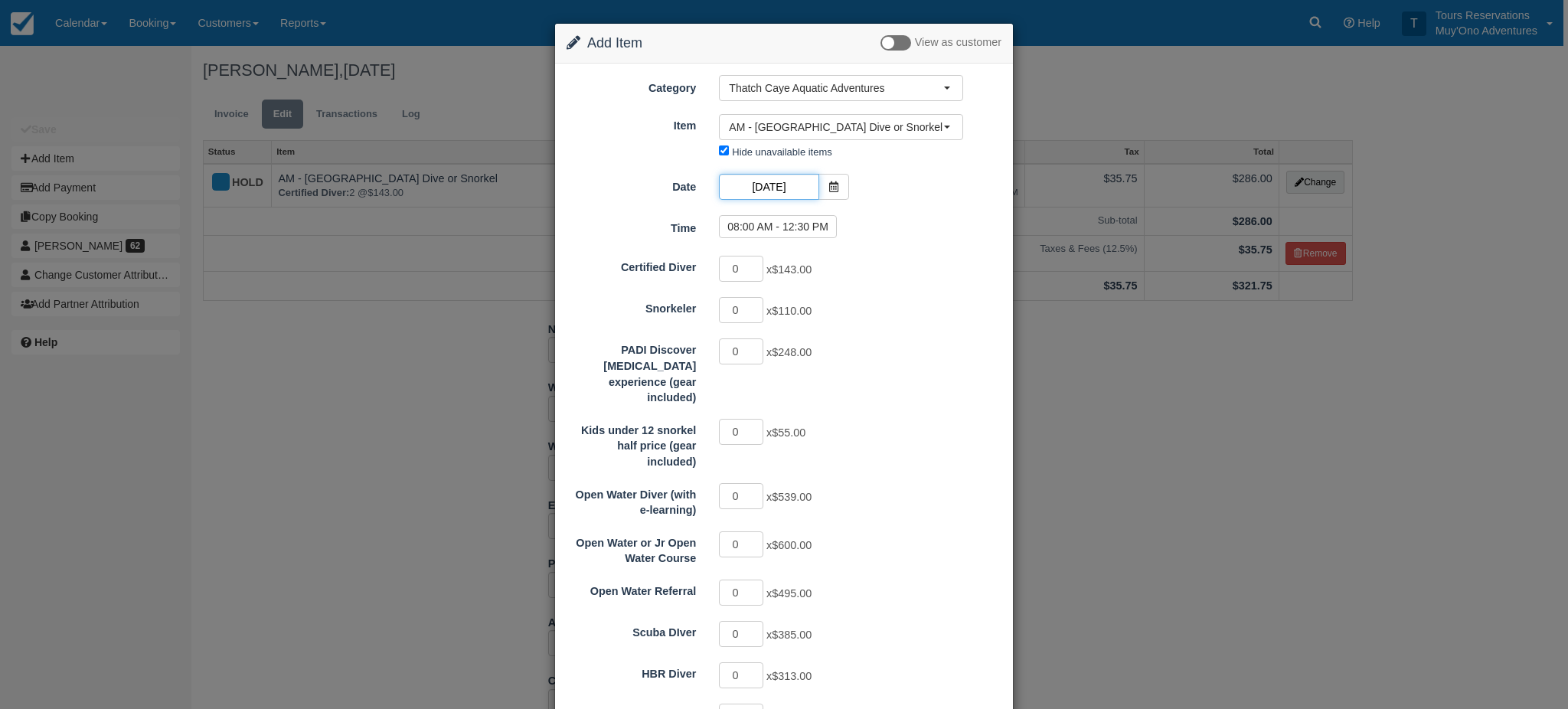
click at [769, 191] on input "[DATE]" at bounding box center [769, 186] width 100 height 26
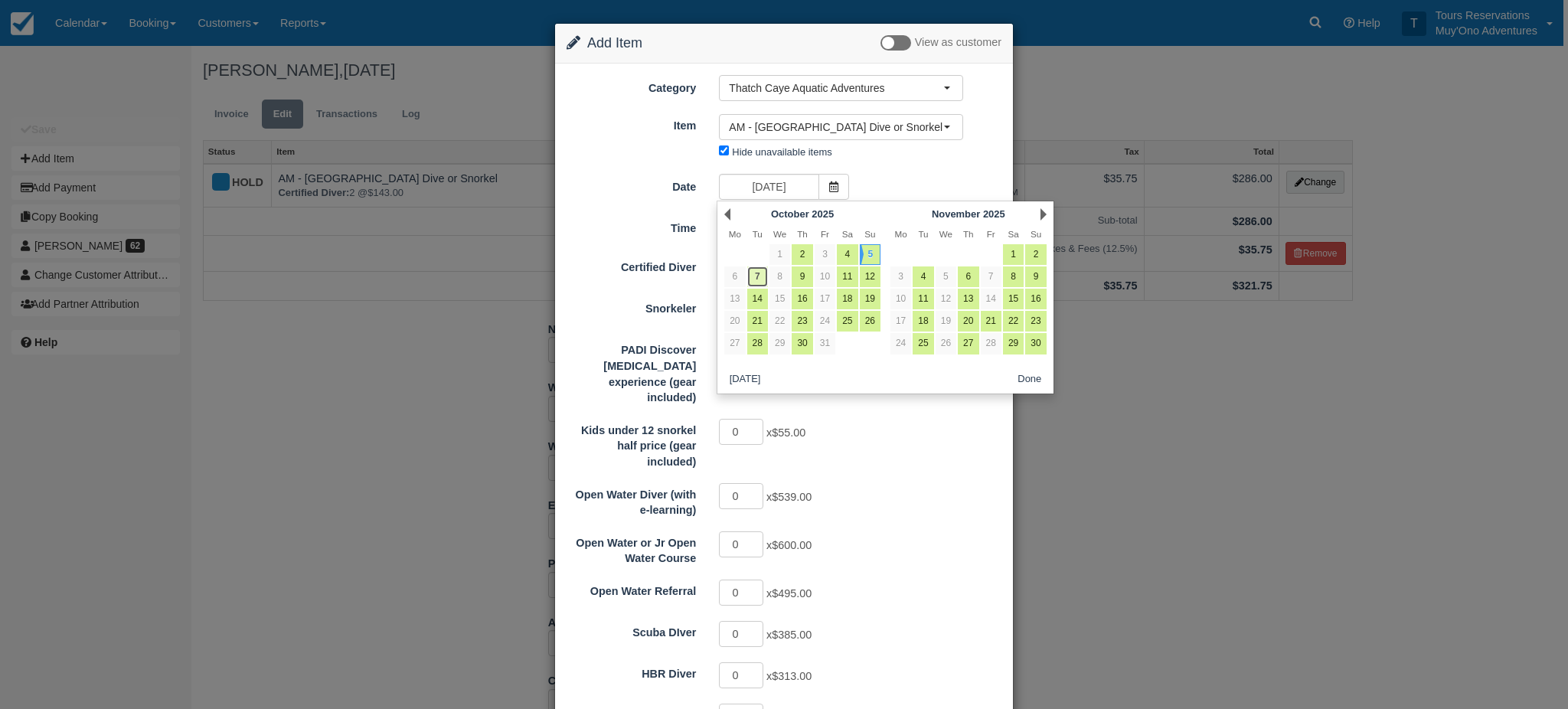
click at [749, 276] on link "7" at bounding box center [758, 277] width 21 height 21
type input "10/07/25"
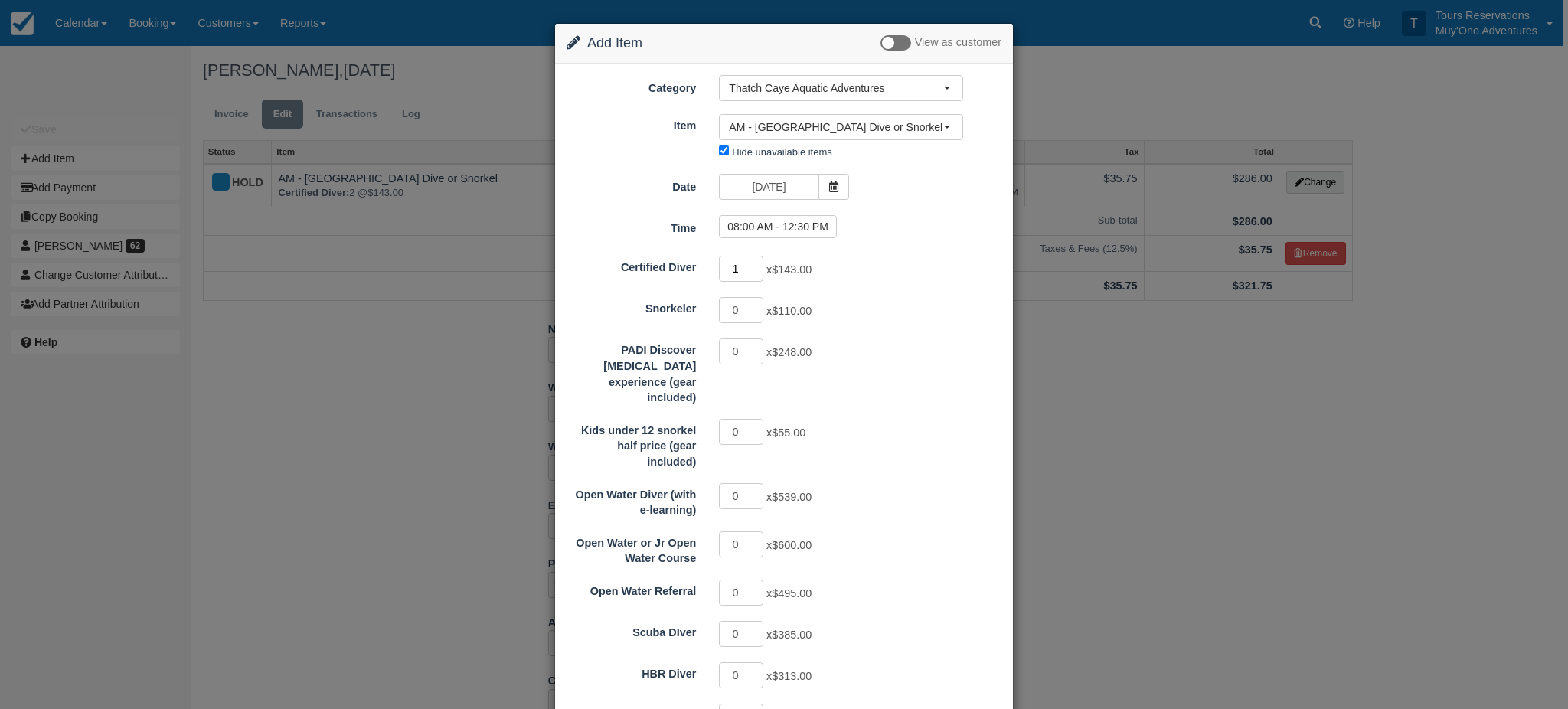
click at [754, 267] on input "1" at bounding box center [741, 268] width 44 height 26
type input "2"
click at [754, 267] on input "2" at bounding box center [741, 268] width 44 height 26
click at [858, 287] on div "Certified Diver 2 x $143.00 Snorkeler 0 x $110.00 PADI Discover Scuba Diving ex…" at bounding box center [784, 579] width 435 height 650
click at [797, 227] on label "08:00 AM - 12:30 PM" at bounding box center [778, 227] width 118 height 23
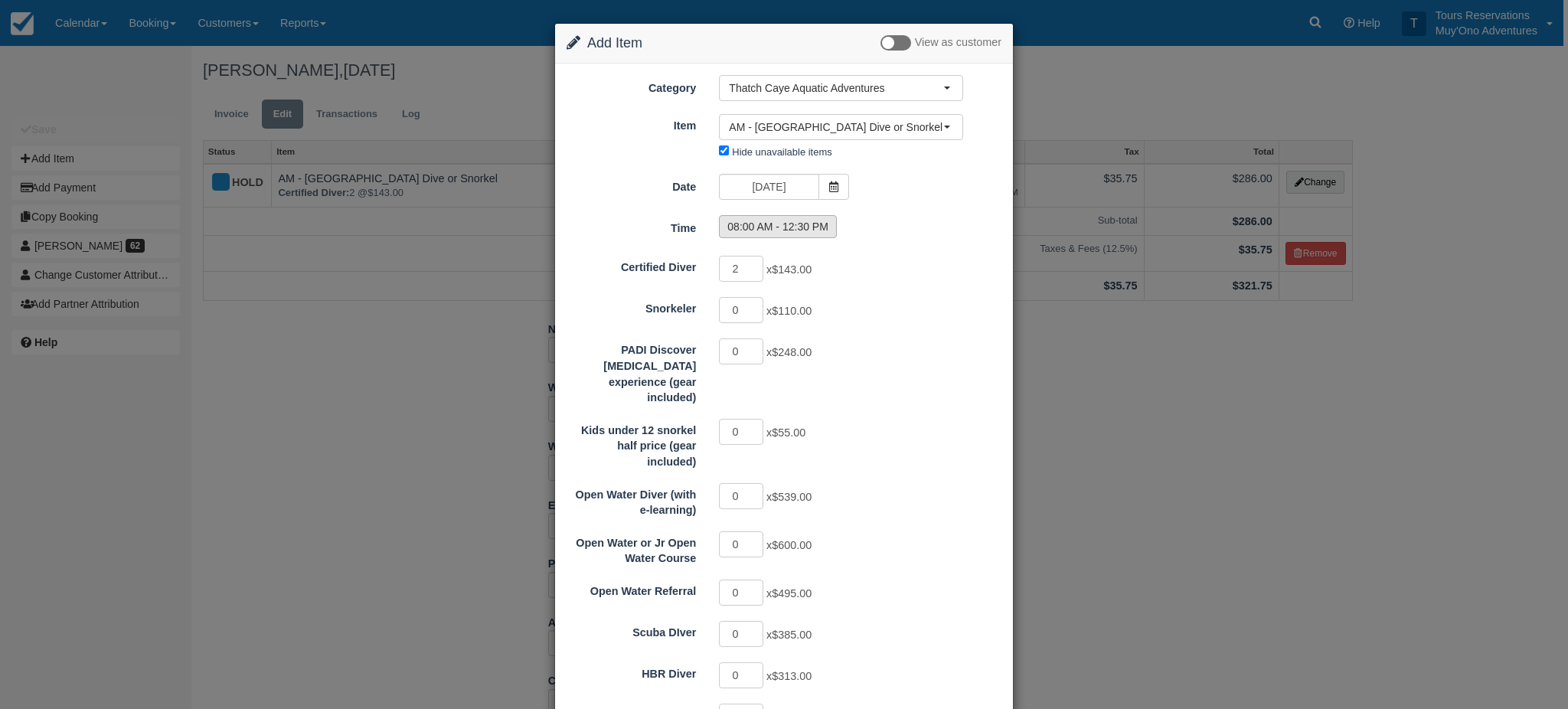
radio input "true"
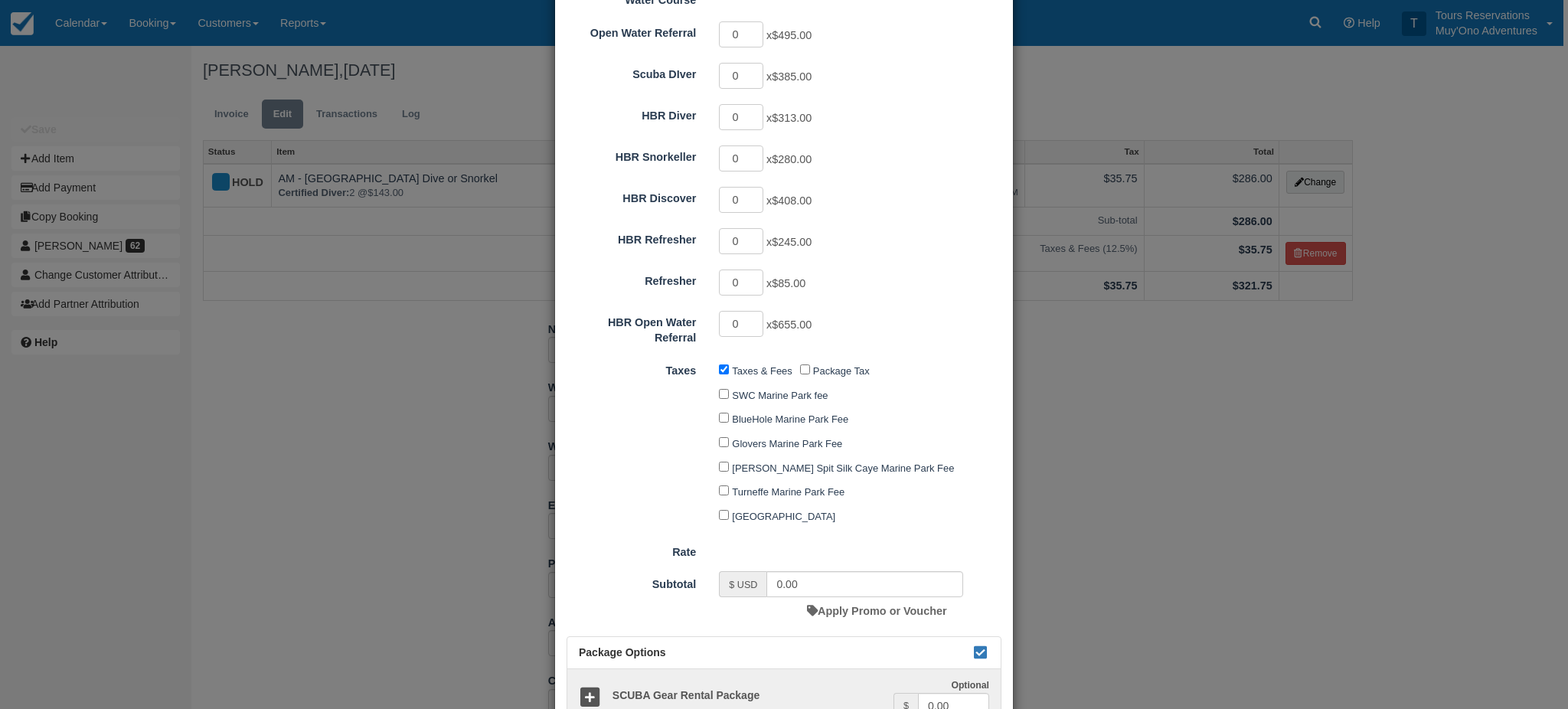
type input "286.00"
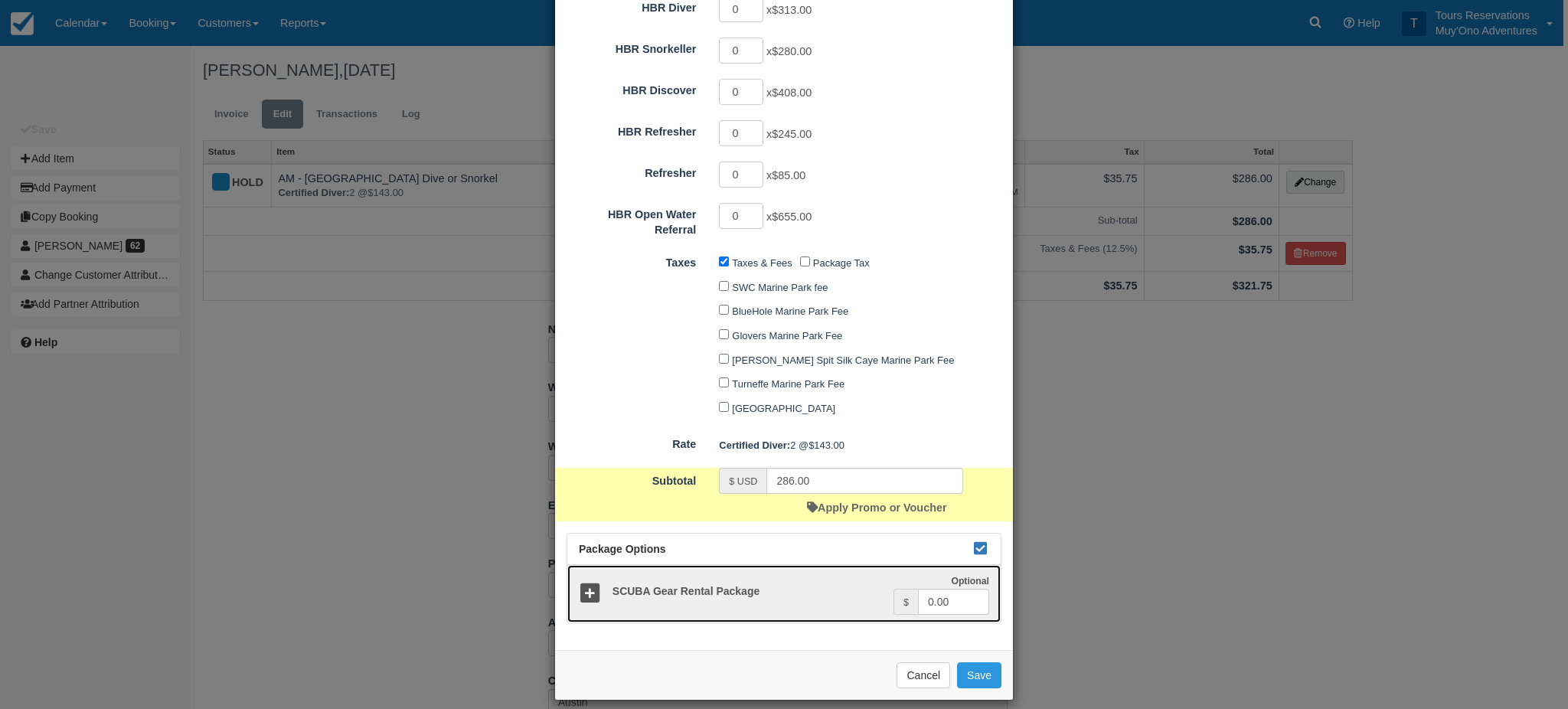
click at [584, 583] on icon at bounding box center [590, 594] width 22 height 22
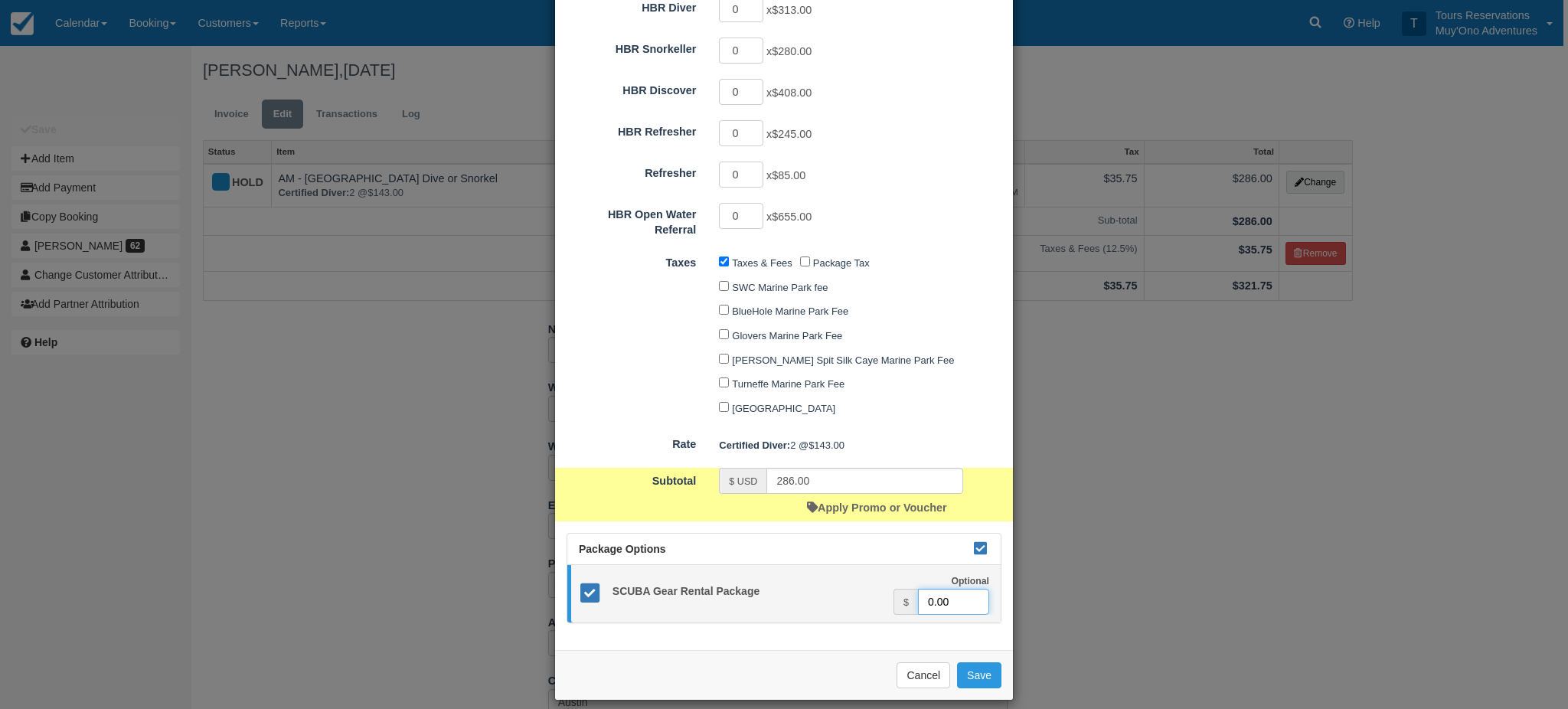
click at [920, 590] on input "0.00" at bounding box center [953, 601] width 71 height 26
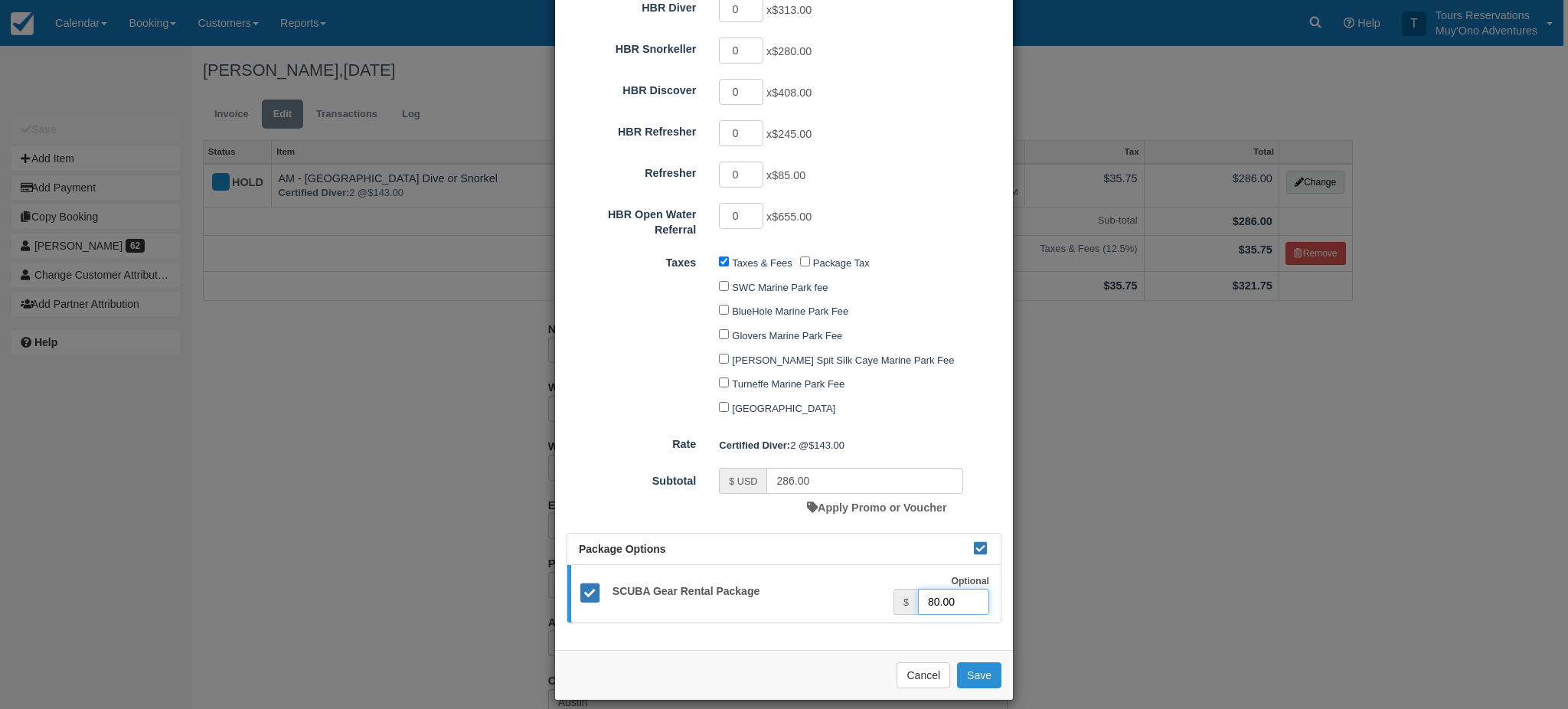
type input "80.00"
click at [968, 663] on button "Save" at bounding box center [979, 675] width 44 height 26
checkbox input "false"
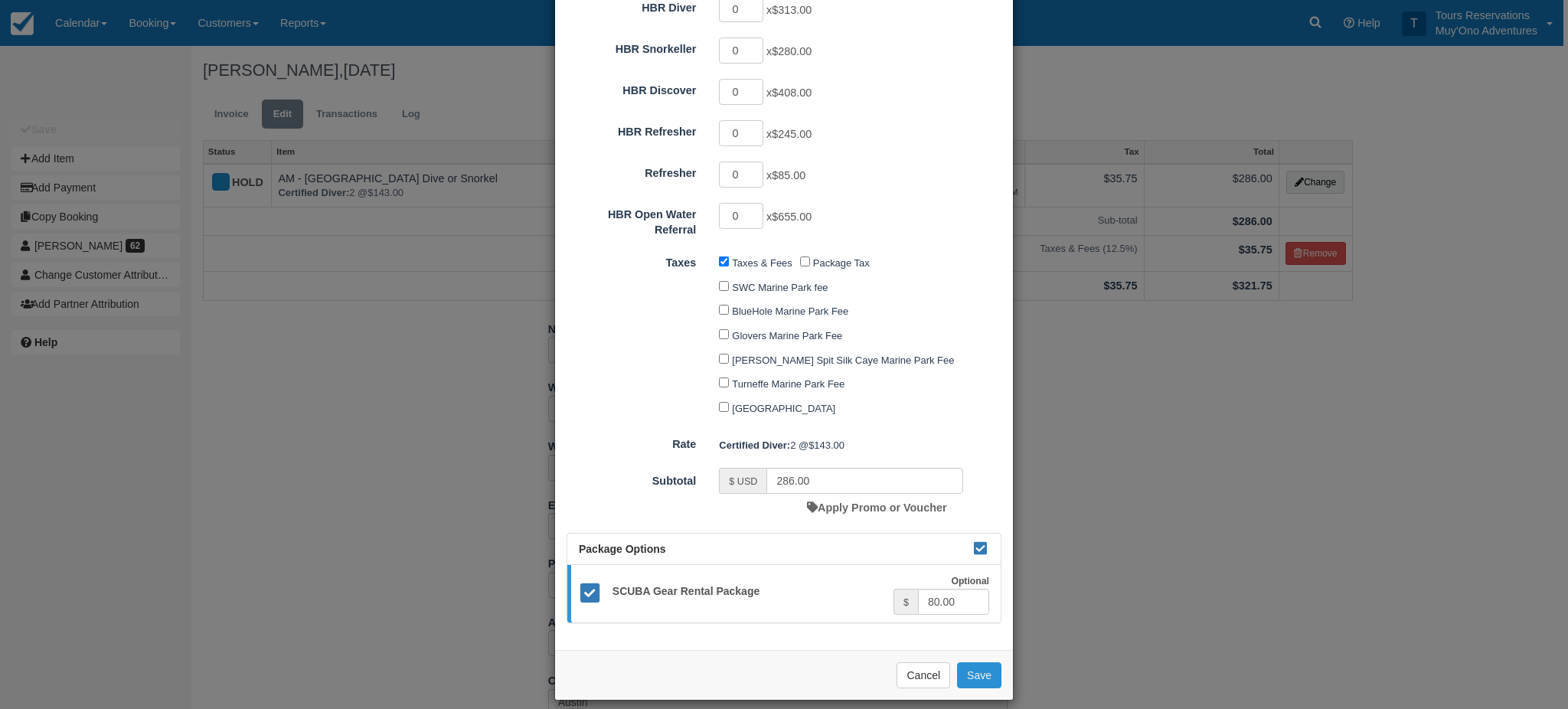
checkbox input "false"
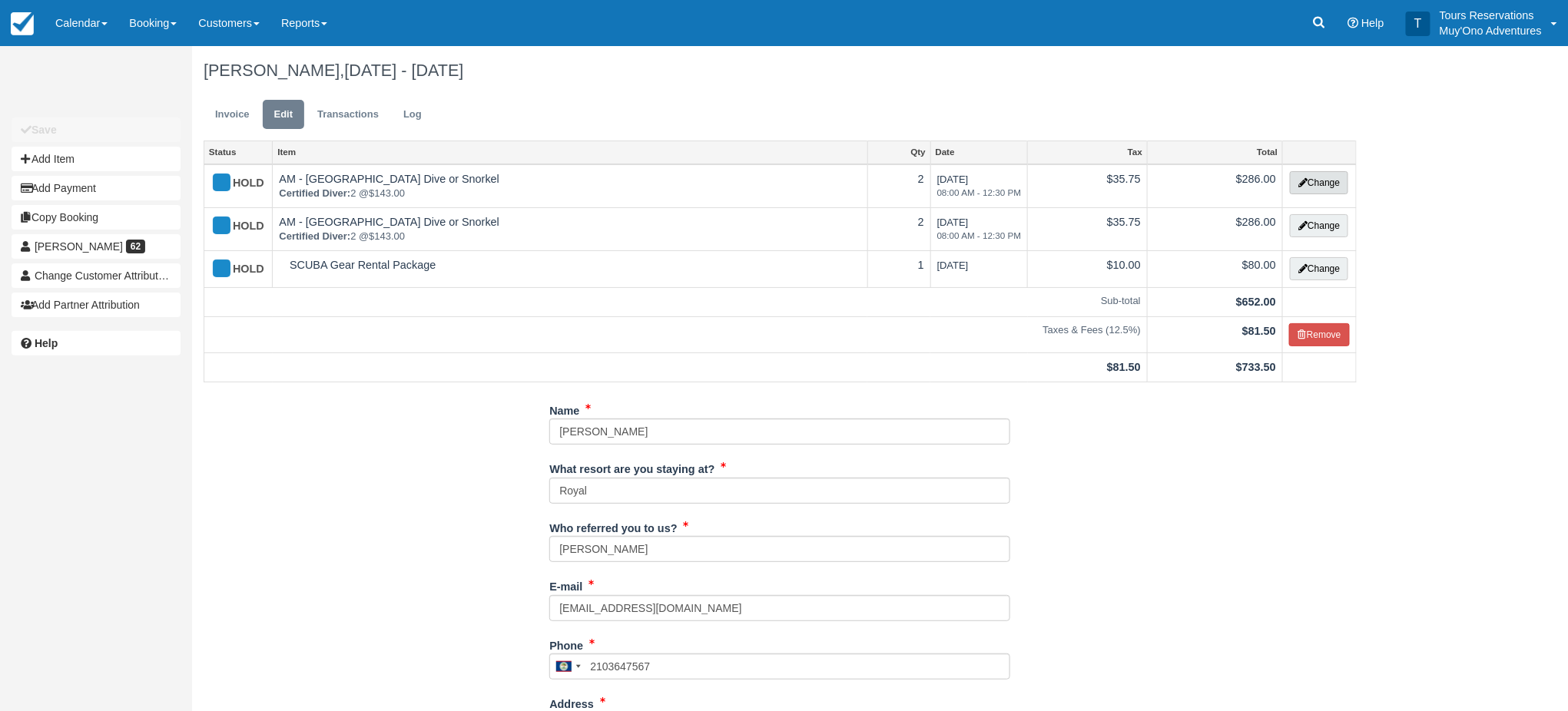
click at [1310, 182] on button "Change" at bounding box center [1319, 183] width 59 height 23
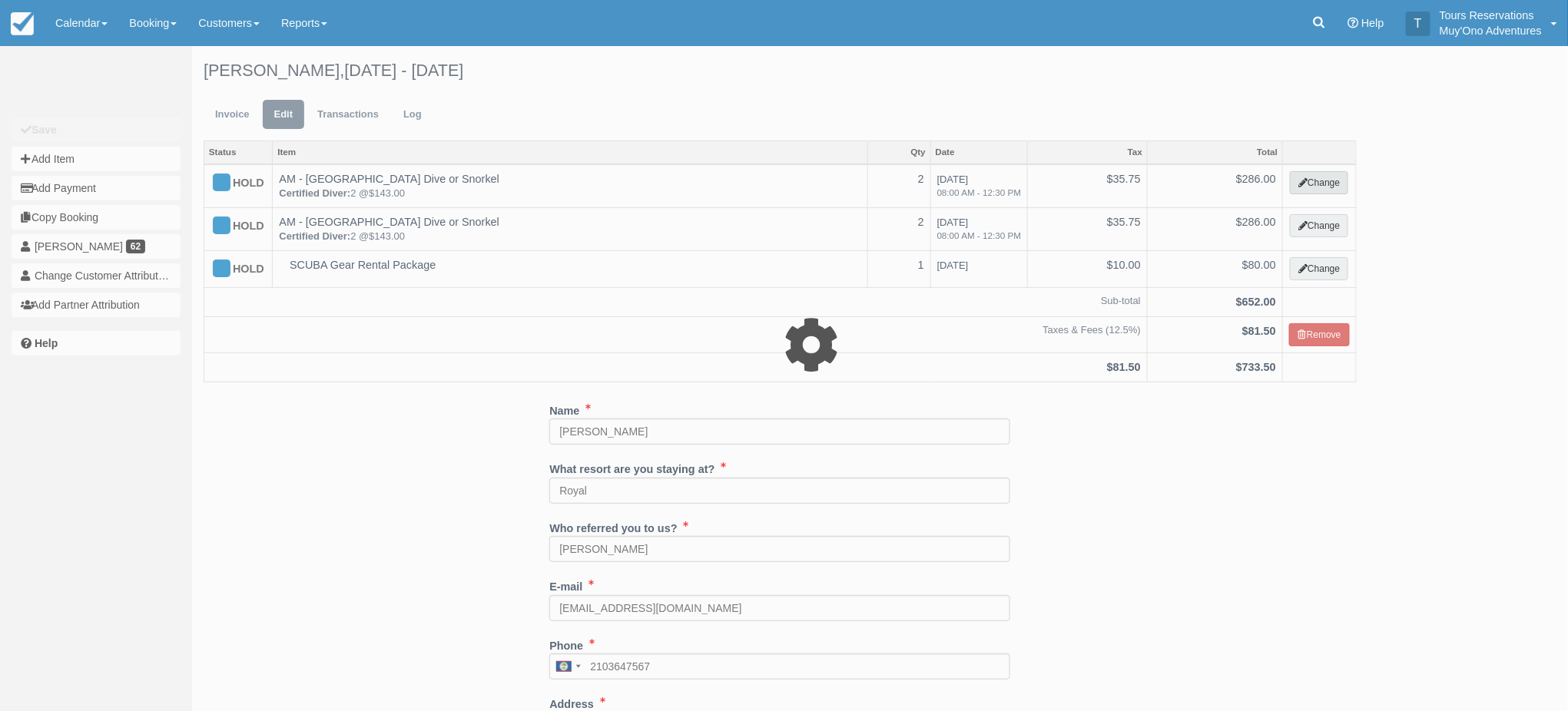
select select "64"
type input "286.00"
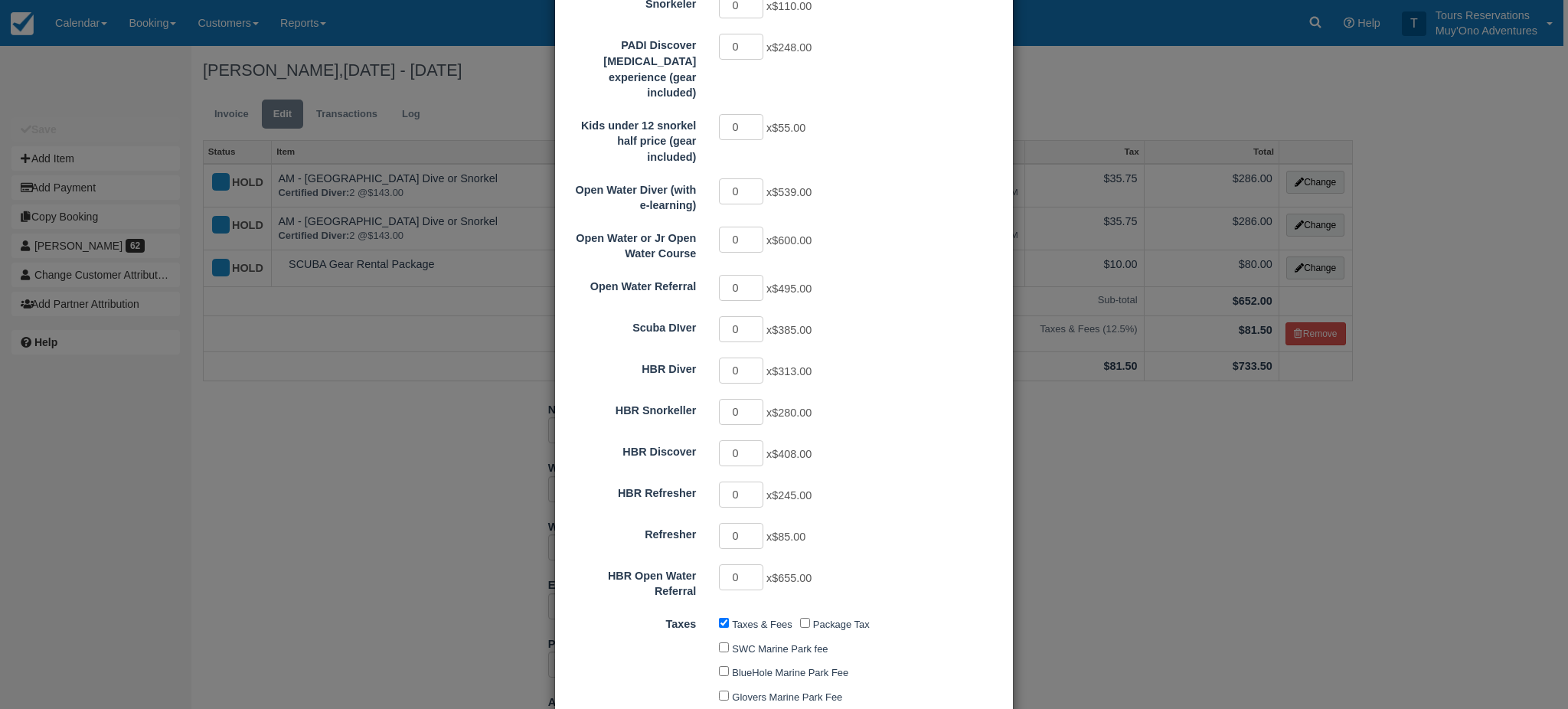
scroll to position [671, 0]
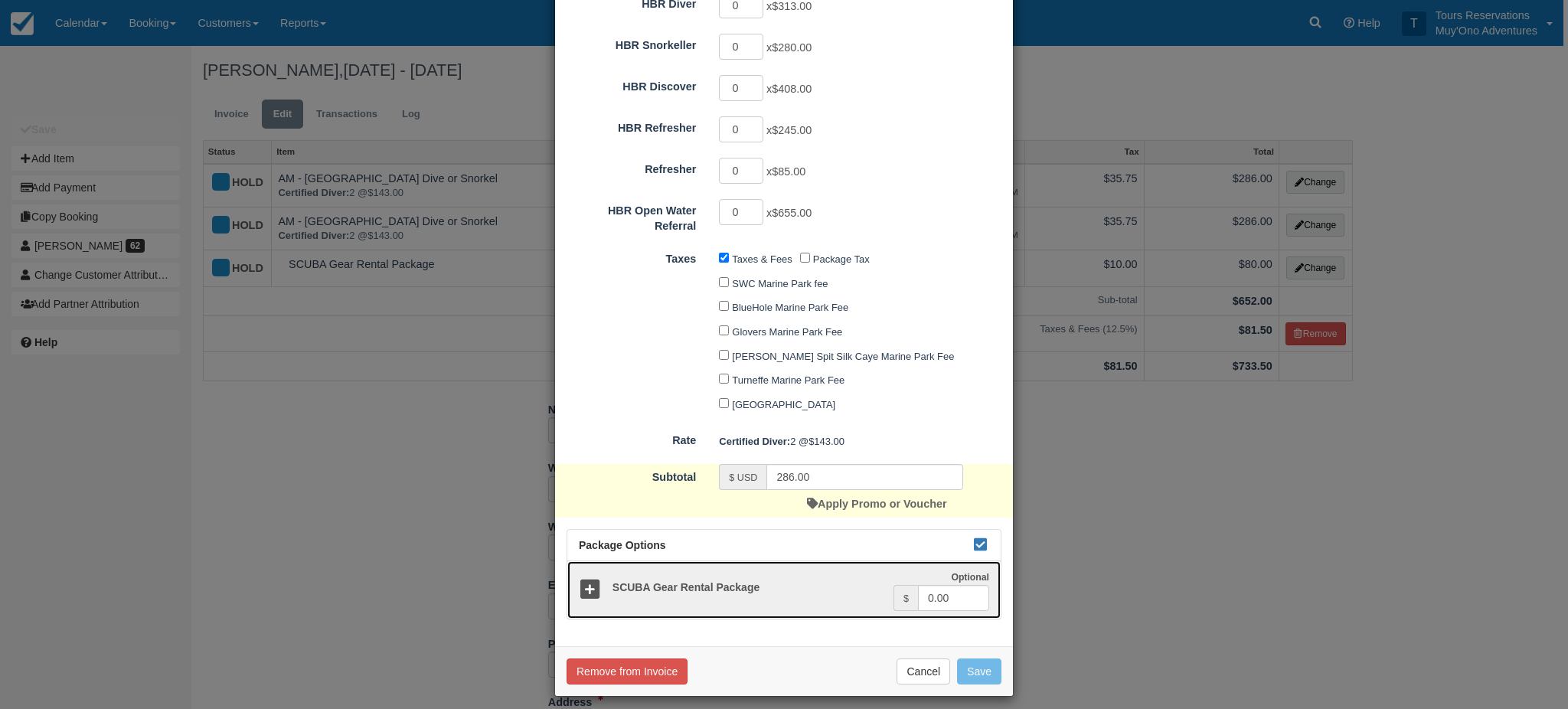
click at [580, 588] on icon at bounding box center [590, 590] width 22 height 22
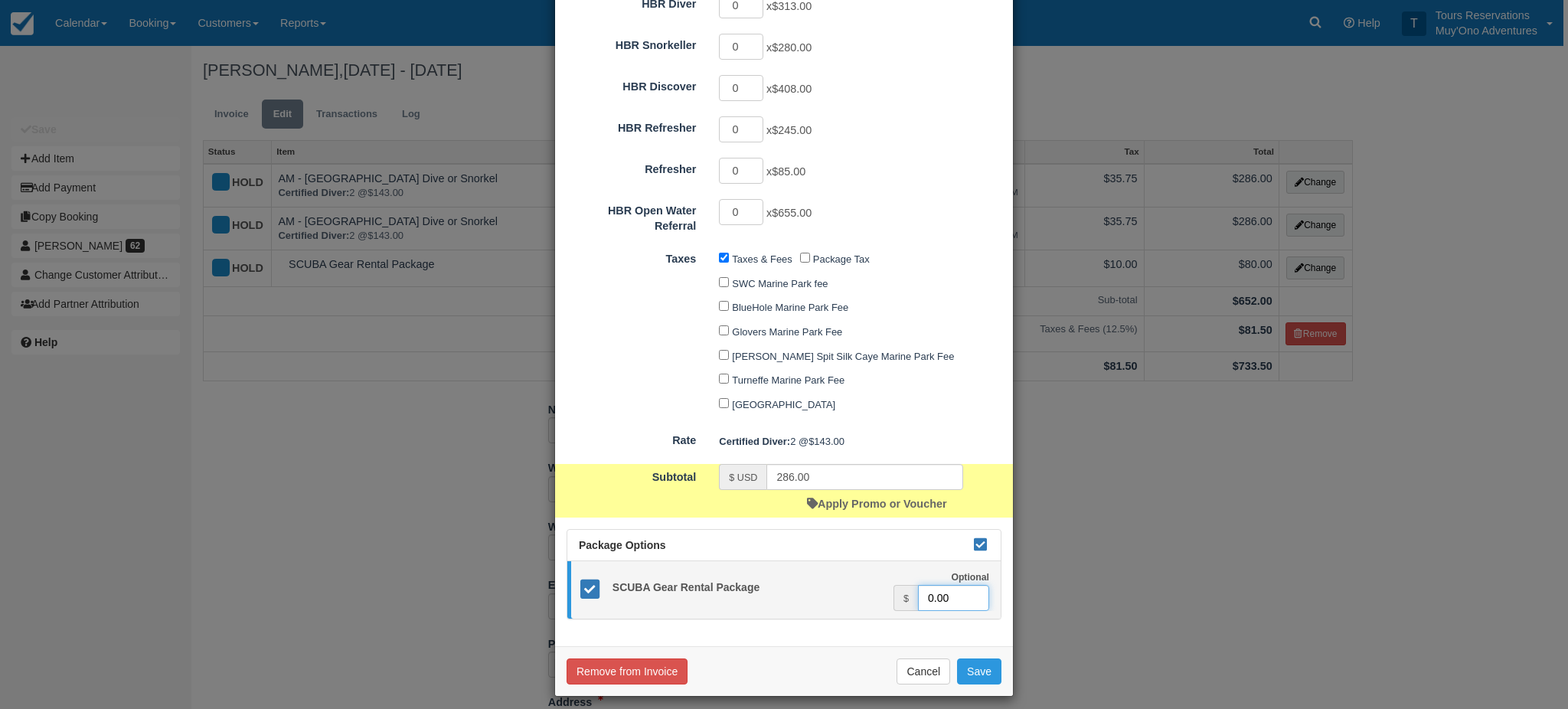
click at [925, 593] on input "0.00" at bounding box center [953, 598] width 71 height 26
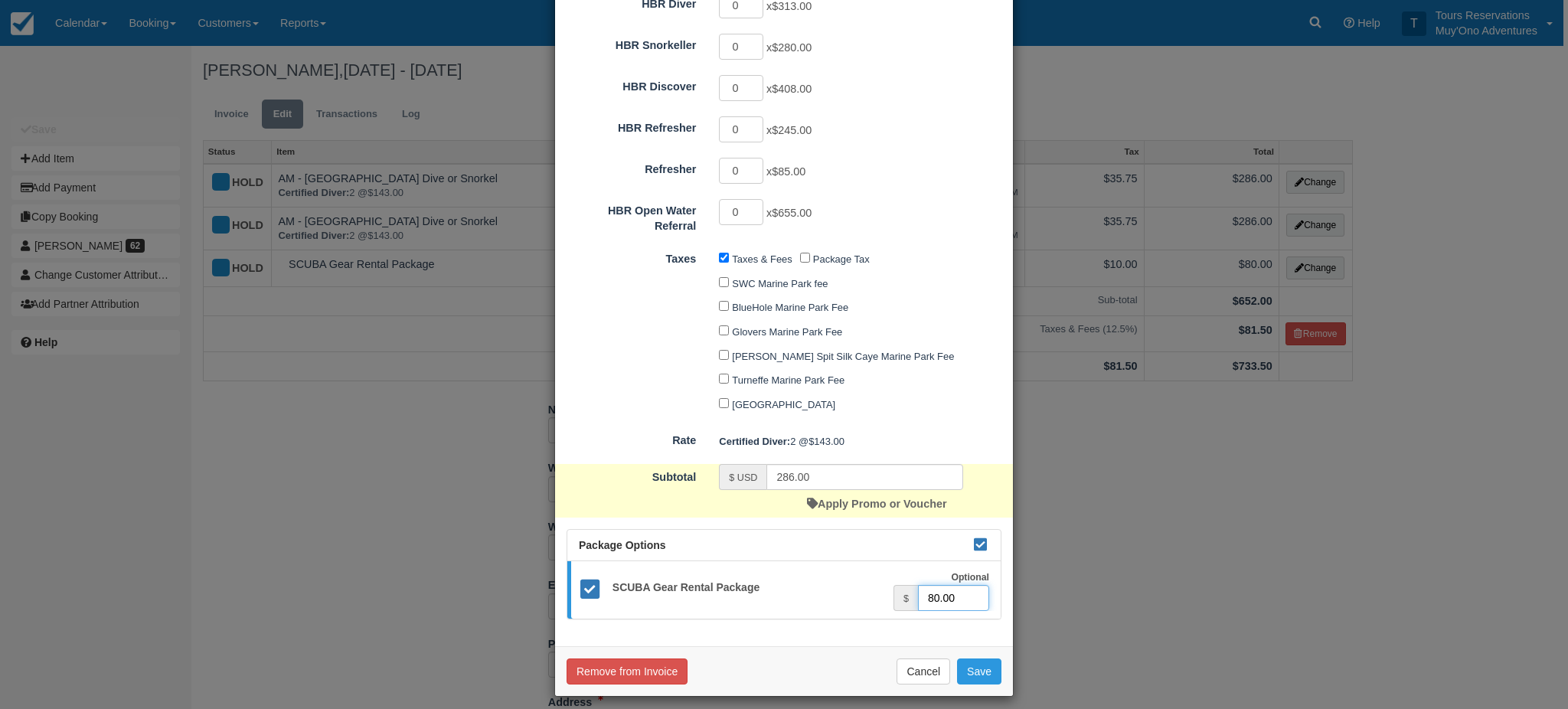
type input "80.00"
click at [999, 666] on div "Cancel Save" at bounding box center [784, 672] width 435 height 26
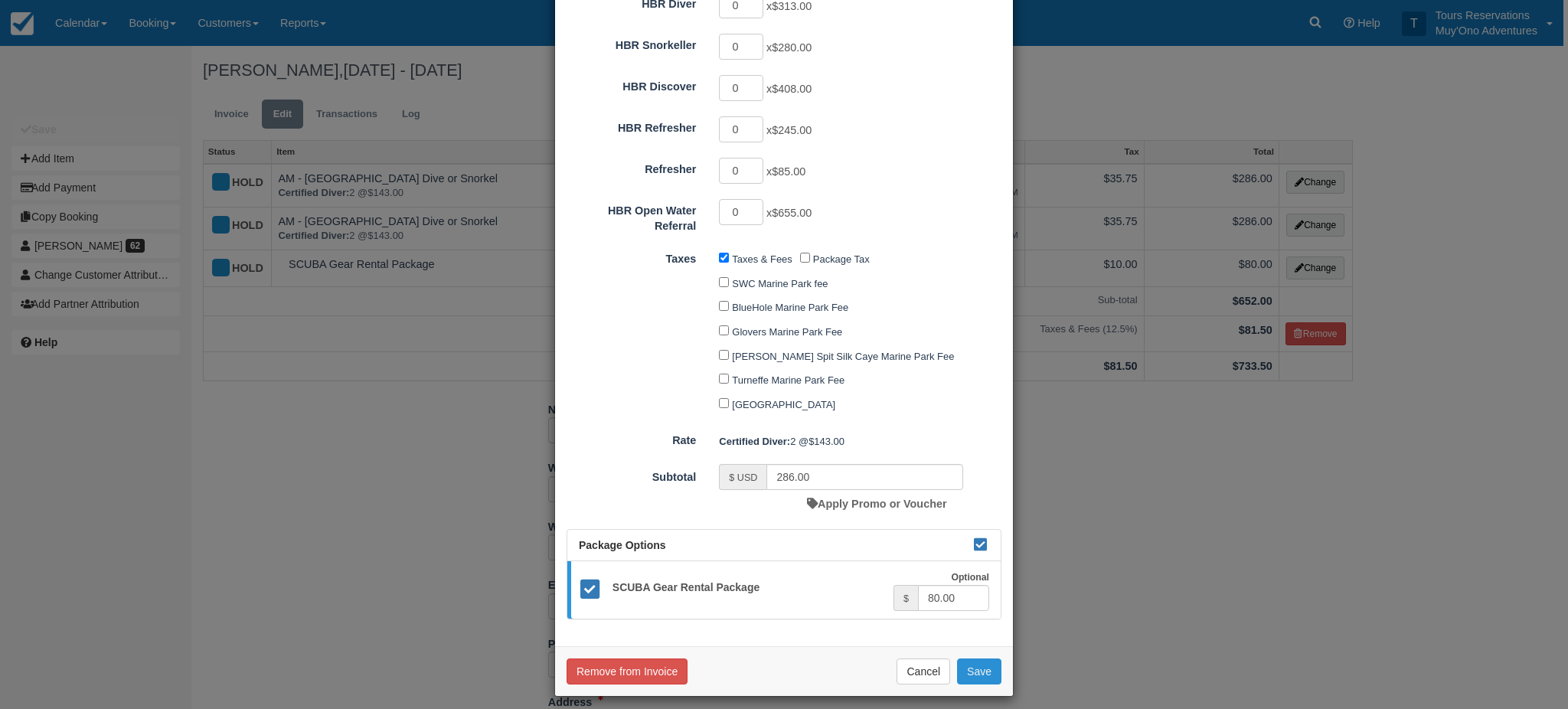
click at [973, 659] on button "Save" at bounding box center [979, 672] width 44 height 26
checkbox input "false"
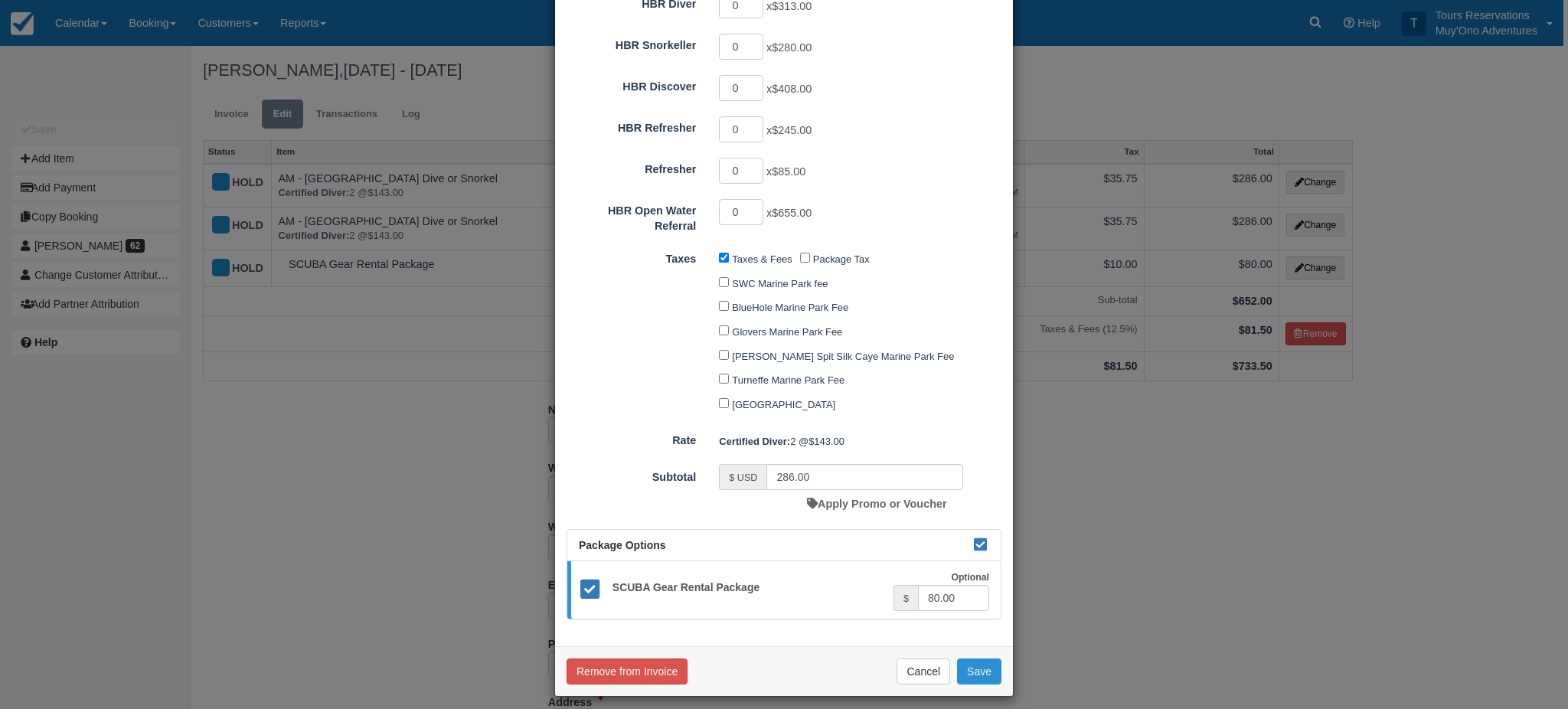
checkbox input "false"
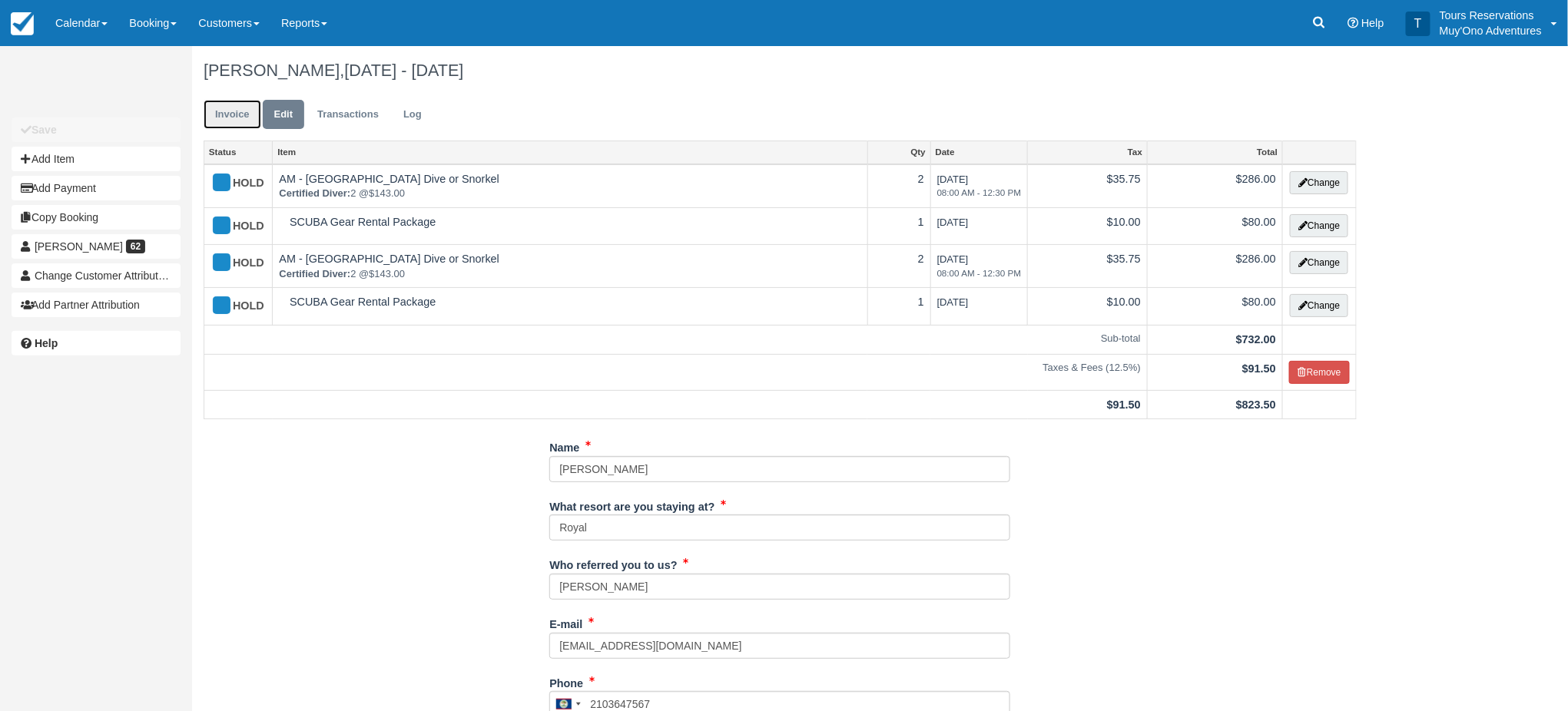
click at [218, 100] on li "Invoice" at bounding box center [232, 115] width 58 height 30
click at [226, 118] on link "Invoice" at bounding box center [232, 115] width 58 height 30
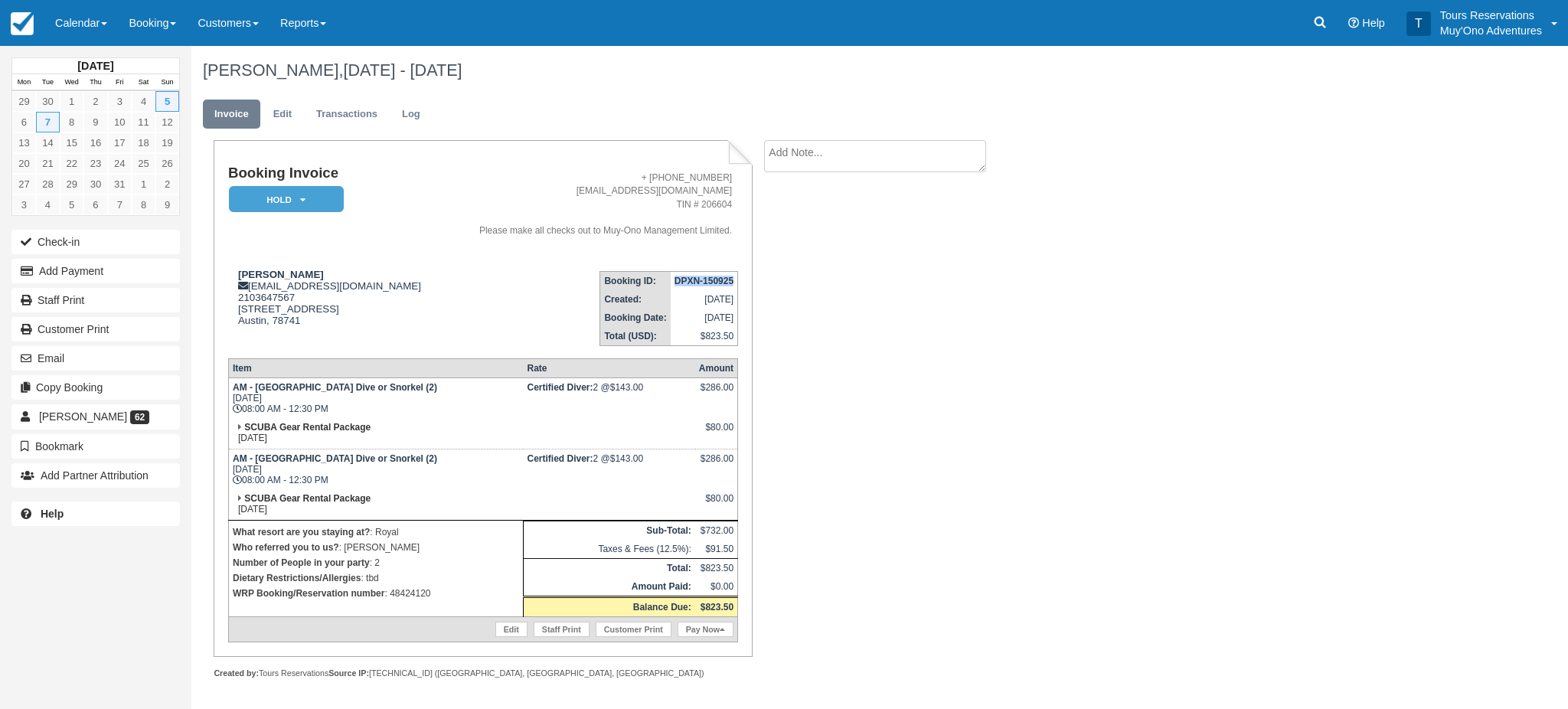
drag, startPoint x: 667, startPoint y: 279, endPoint x: 440, endPoint y: 32, distance: 335.5
click at [731, 283] on td "DPXN-150925" at bounding box center [704, 281] width 67 height 19
copy strong "DPXN-150925"
click at [319, 206] on em "HOLD" at bounding box center [286, 200] width 115 height 27
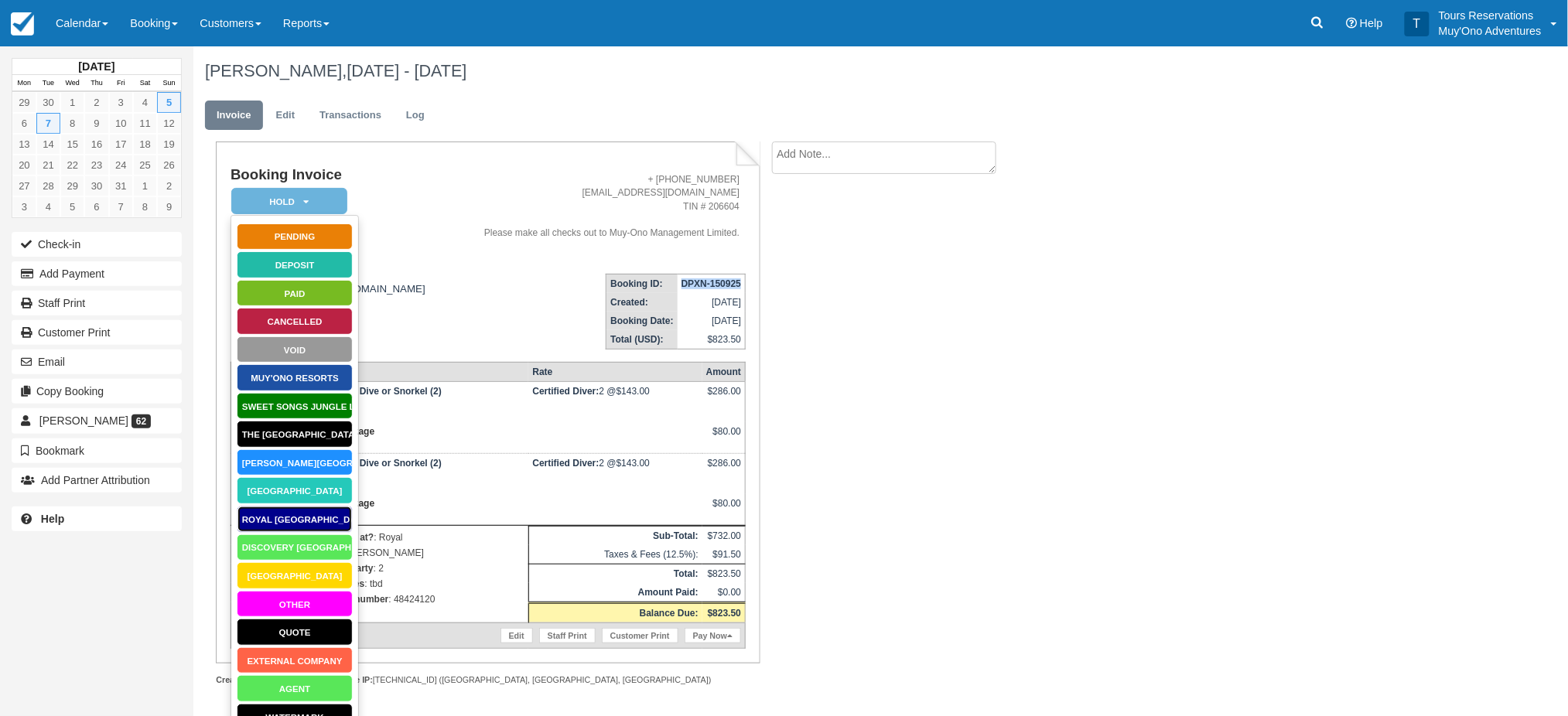
click at [311, 521] on link "Royal [GEOGRAPHIC_DATA]" at bounding box center [295, 519] width 116 height 27
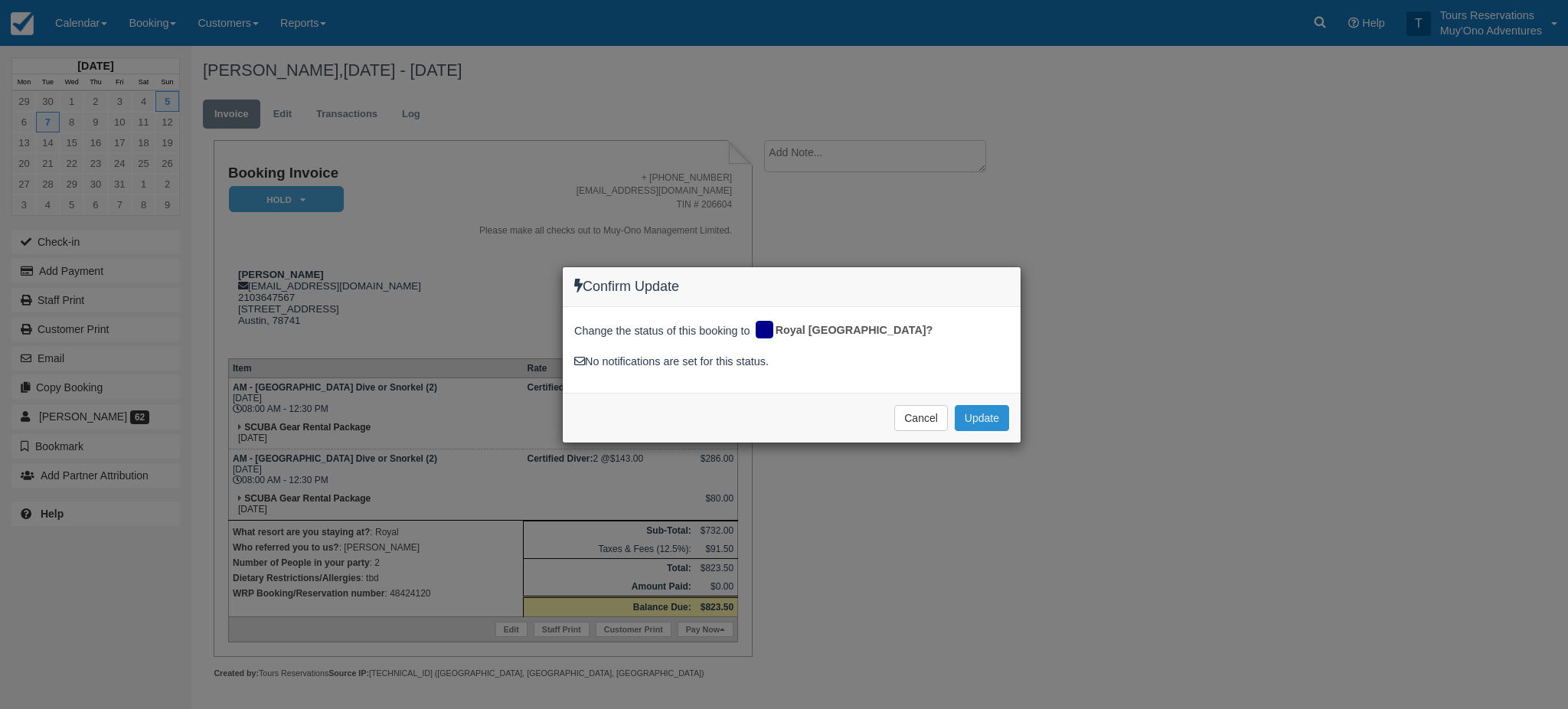
click at [983, 428] on button "Update" at bounding box center [981, 418] width 55 height 26
